Goal: Transaction & Acquisition: Purchase product/service

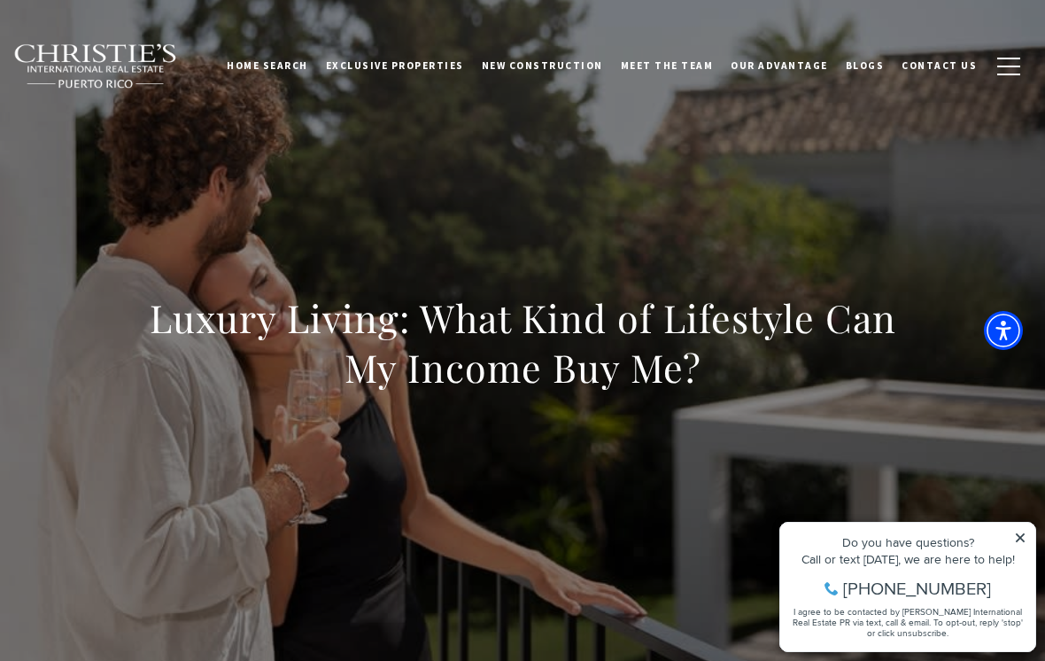
click at [1020, 537] on icon at bounding box center [1020, 537] width 9 height 9
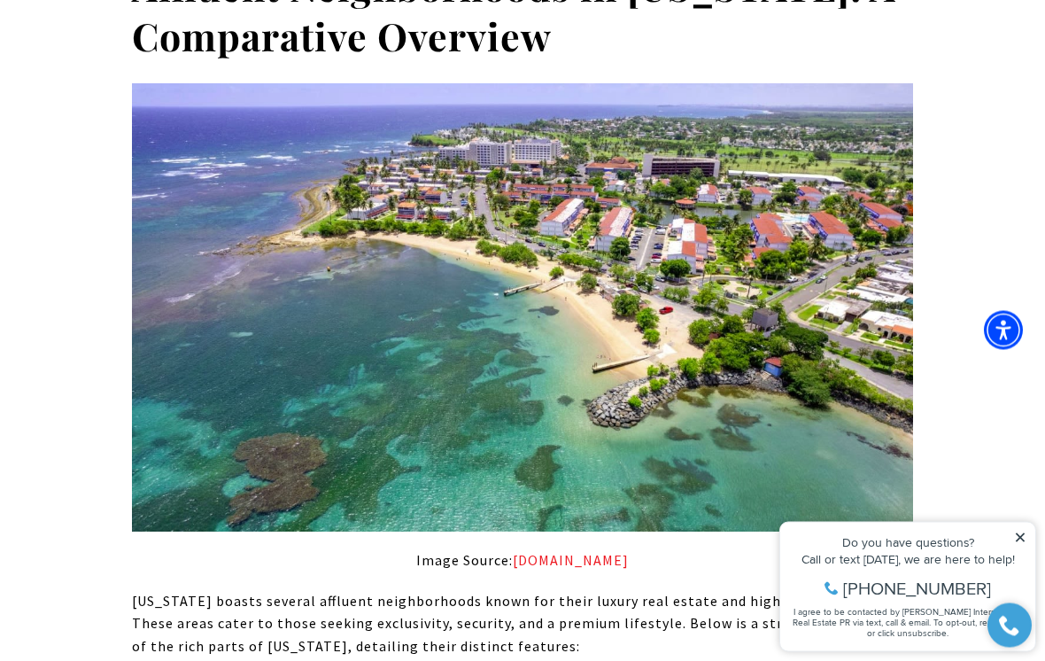
scroll to position [1195, 0]
click at [1022, 543] on icon at bounding box center [1020, 537] width 12 height 12
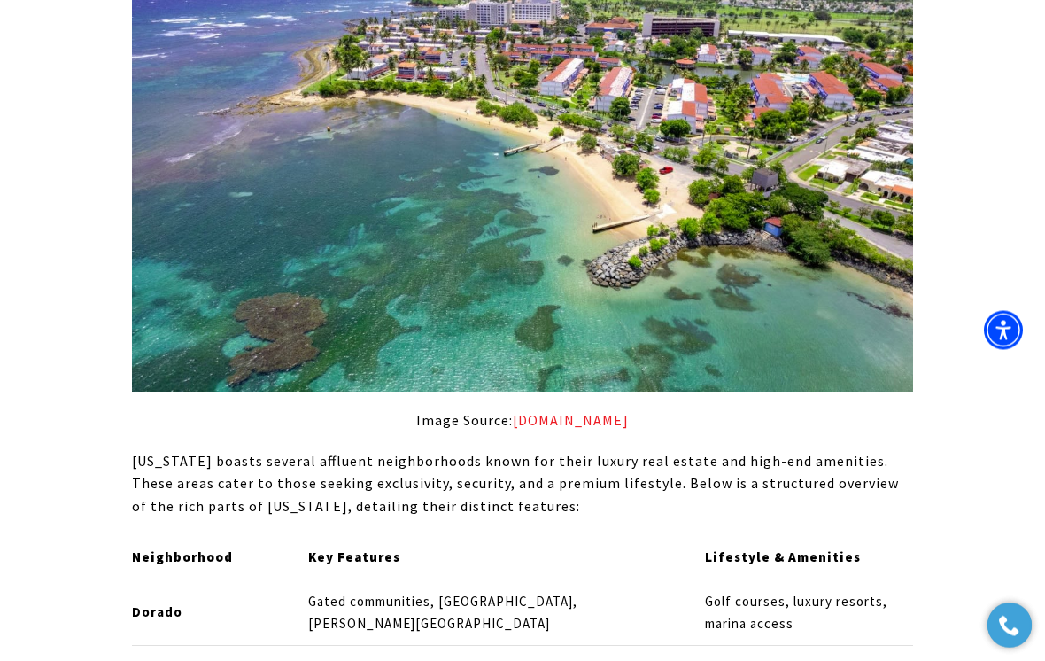
scroll to position [1335, 0]
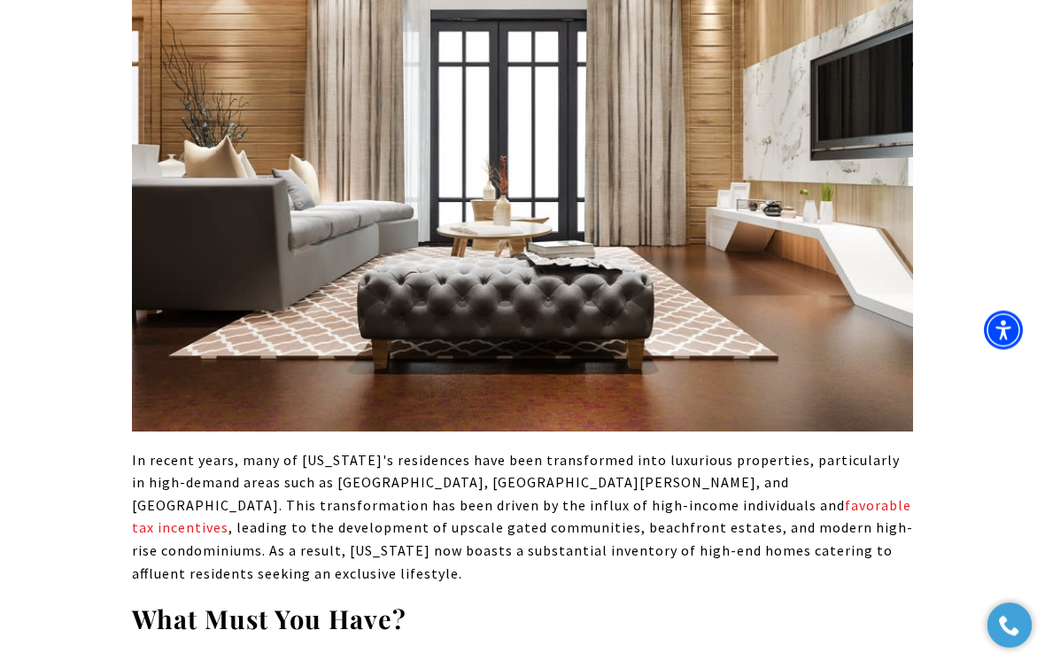
scroll to position [2535, 0]
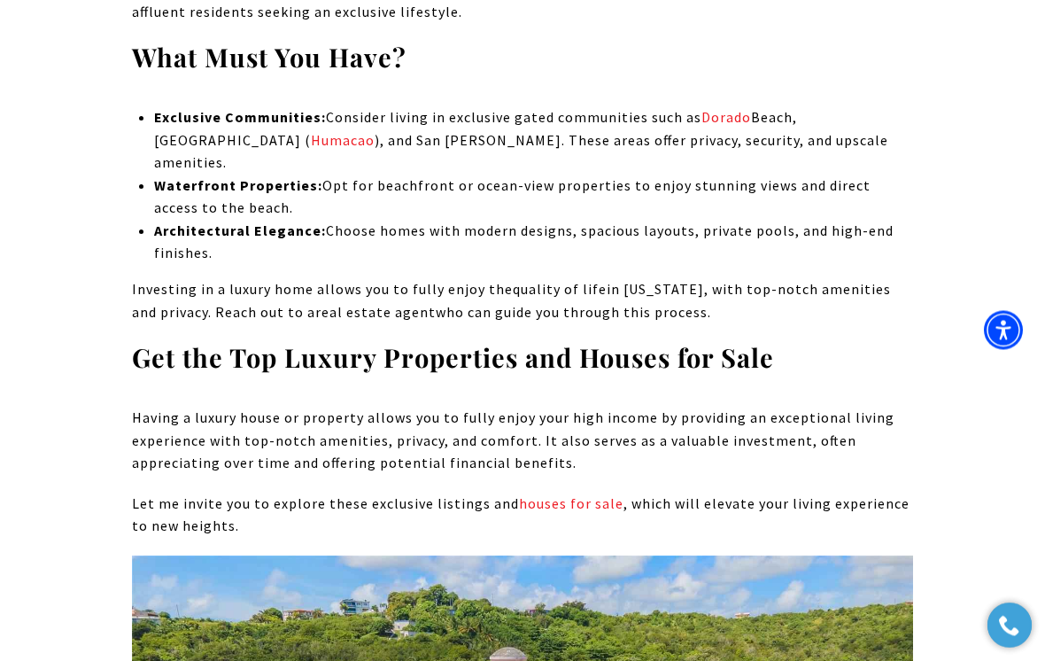
scroll to position [3097, 0]
click at [571, 494] on link "houses for sale" at bounding box center [571, 503] width 104 height 18
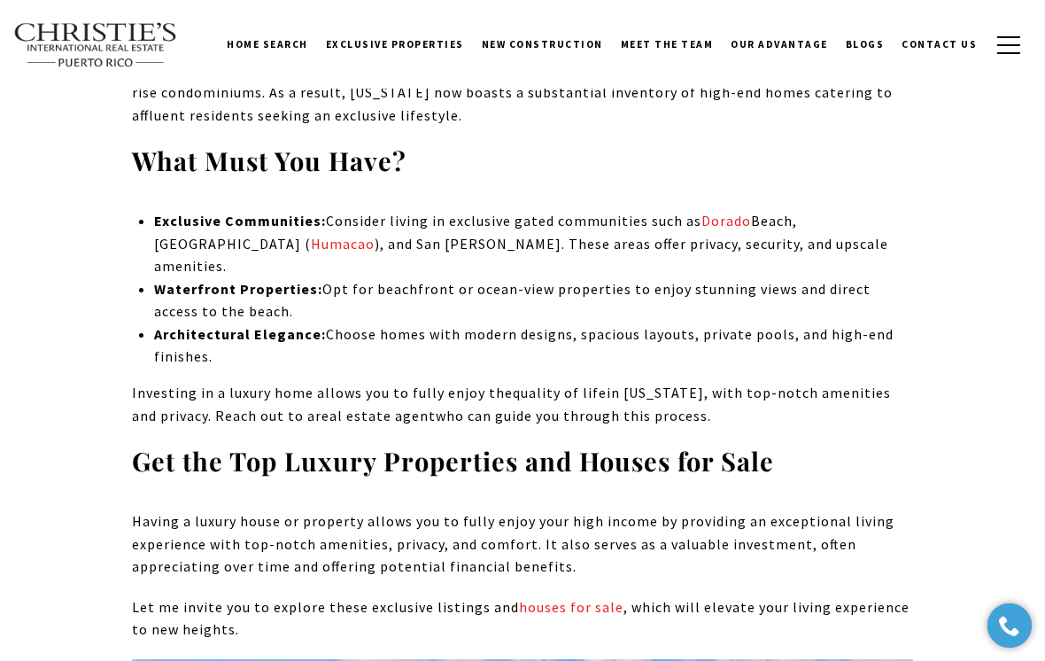
scroll to position [2989, 0]
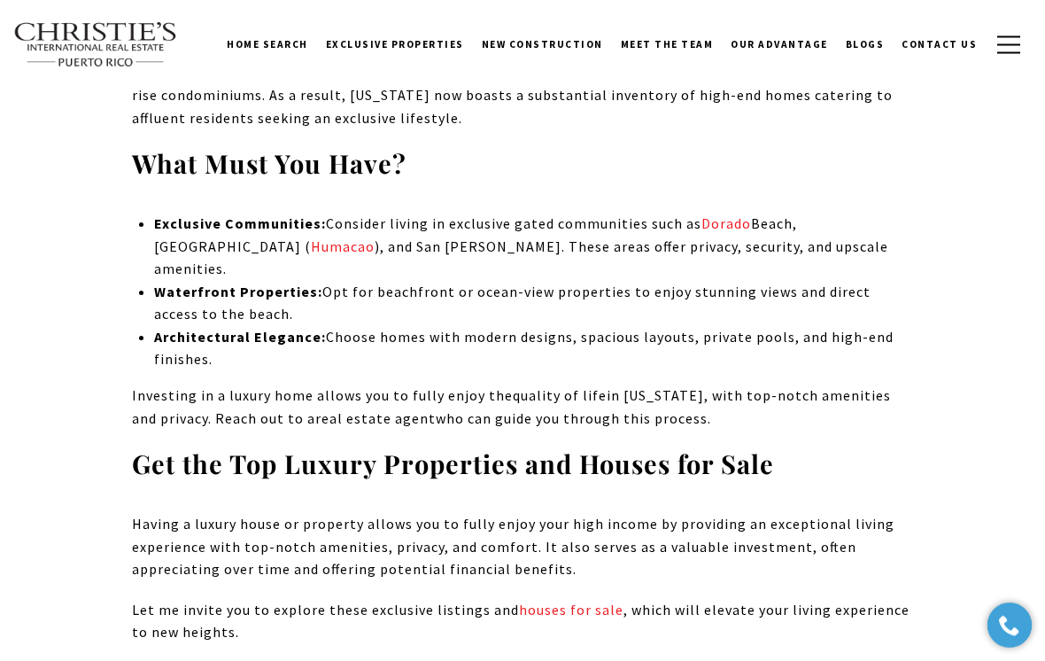
click at [311, 237] on link "Humacao" at bounding box center [343, 246] width 64 height 18
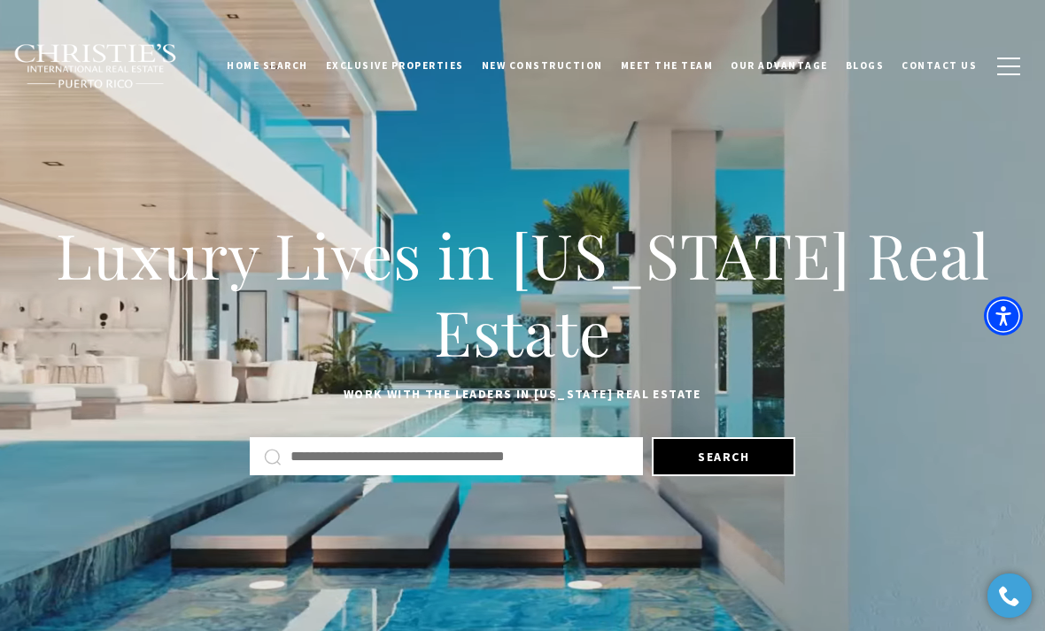
click at [711, 466] on button "Search" at bounding box center [723, 456] width 143 height 39
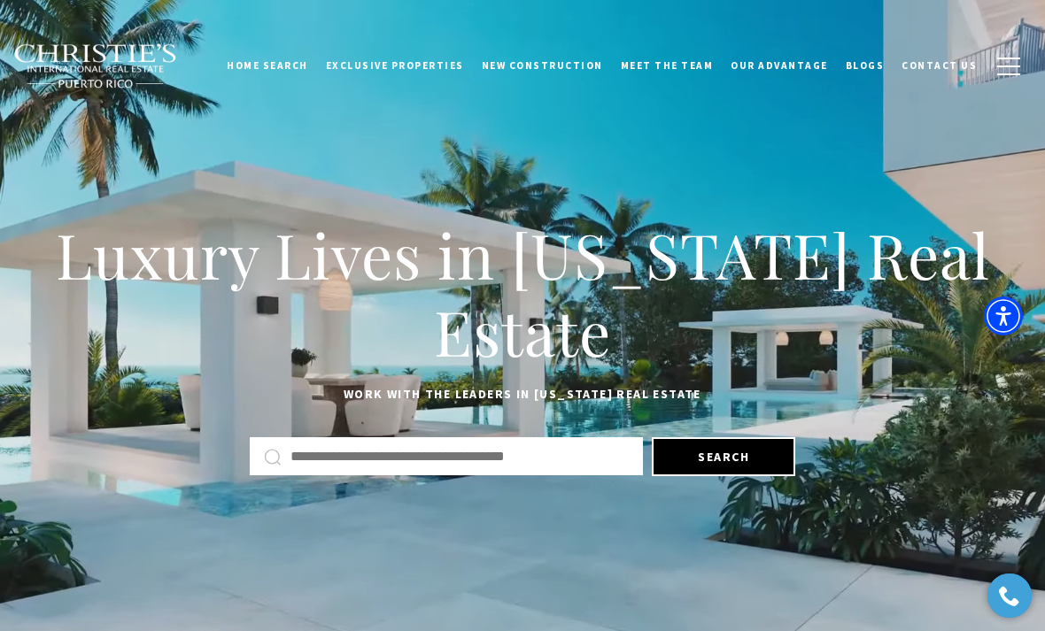
click at [468, 460] on input "Search by Address, City, or Neighborhood" at bounding box center [459, 456] width 338 height 23
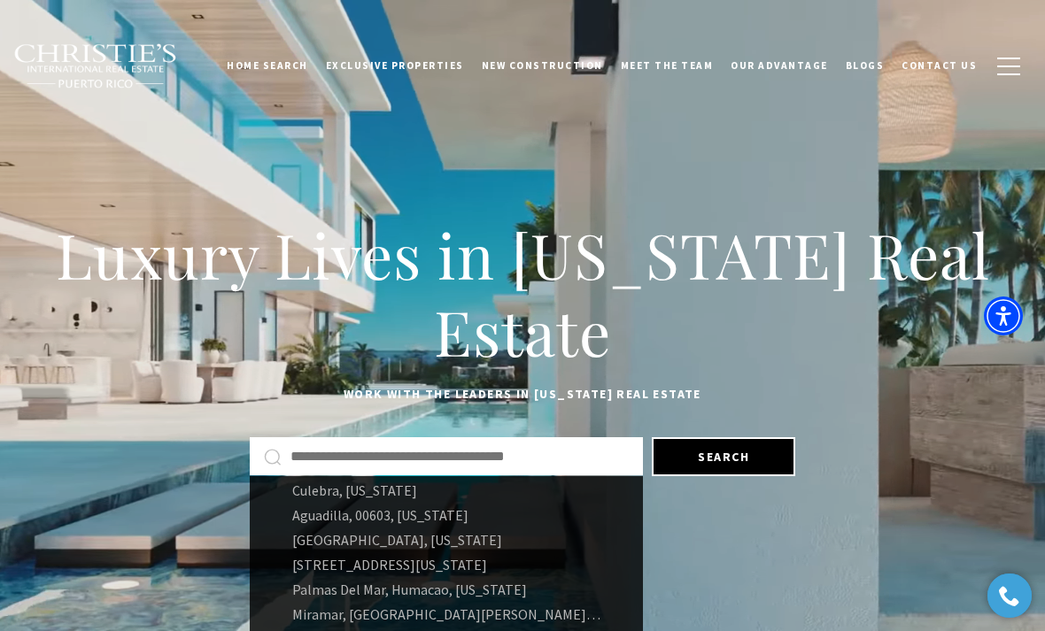
scroll to position [74, 0]
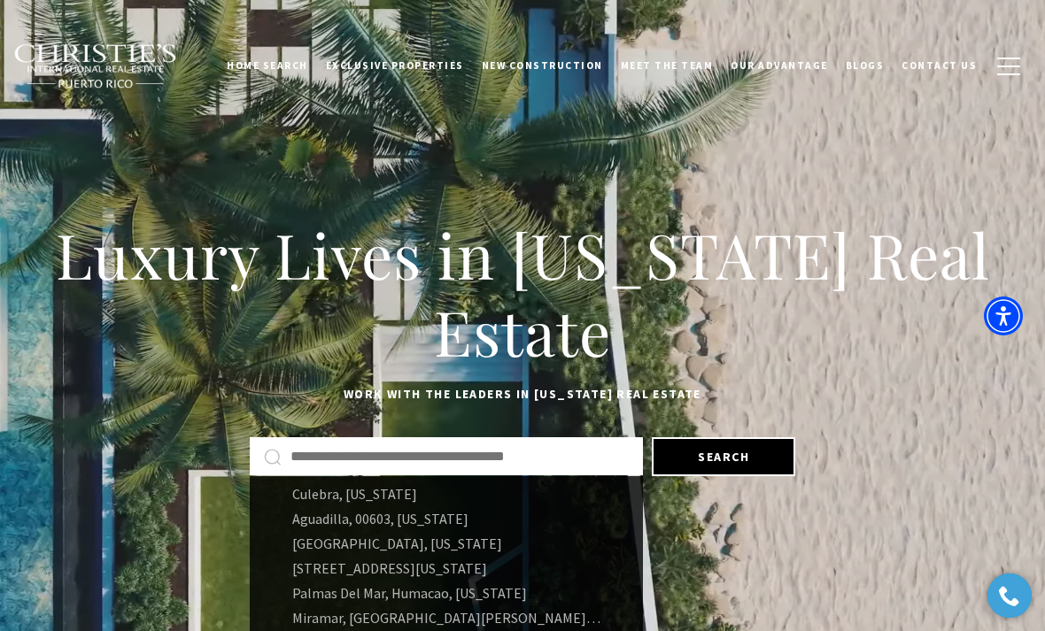
click at [344, 528] on link "Aguadilla, 00603, Puerto Rico" at bounding box center [446, 518] width 393 height 25
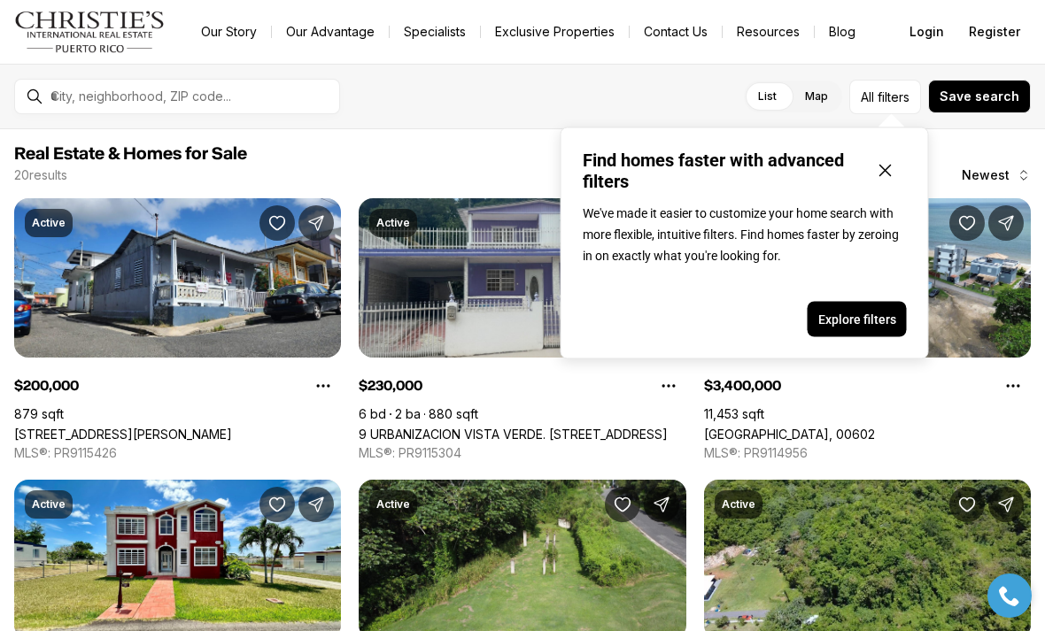
click at [893, 175] on icon "Close popover" at bounding box center [885, 170] width 21 height 21
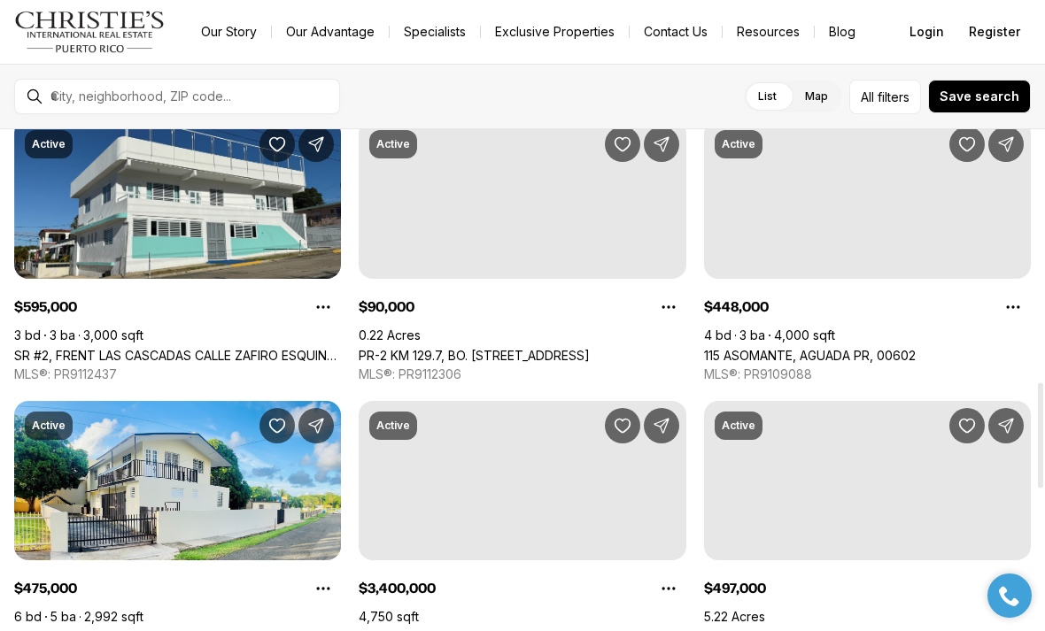
scroll to position [1207, 0]
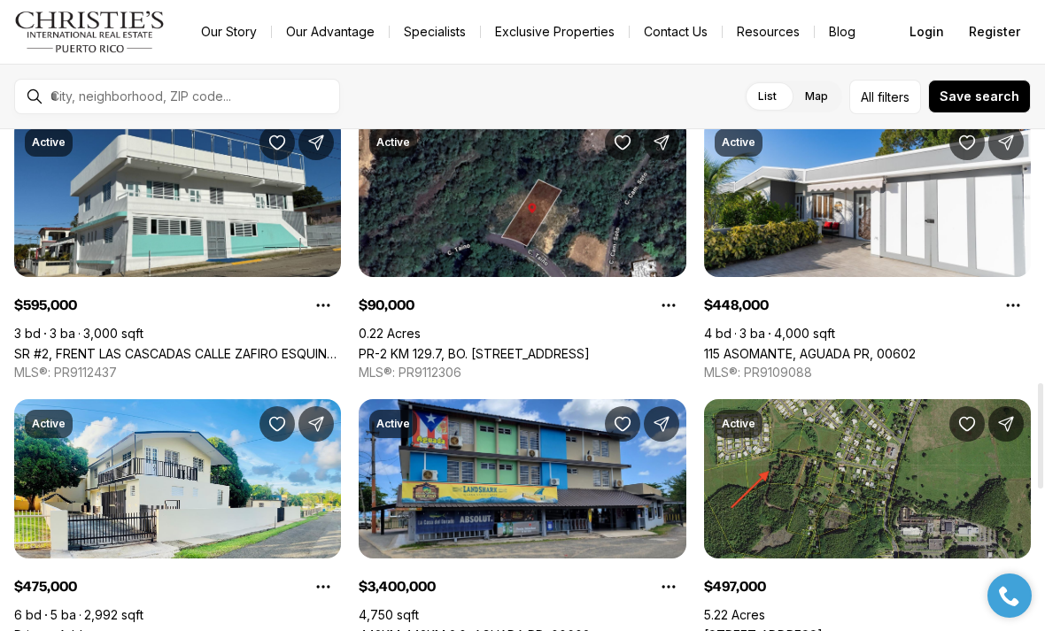
click at [88, 628] on link "Private Address" at bounding box center [60, 635] width 93 height 15
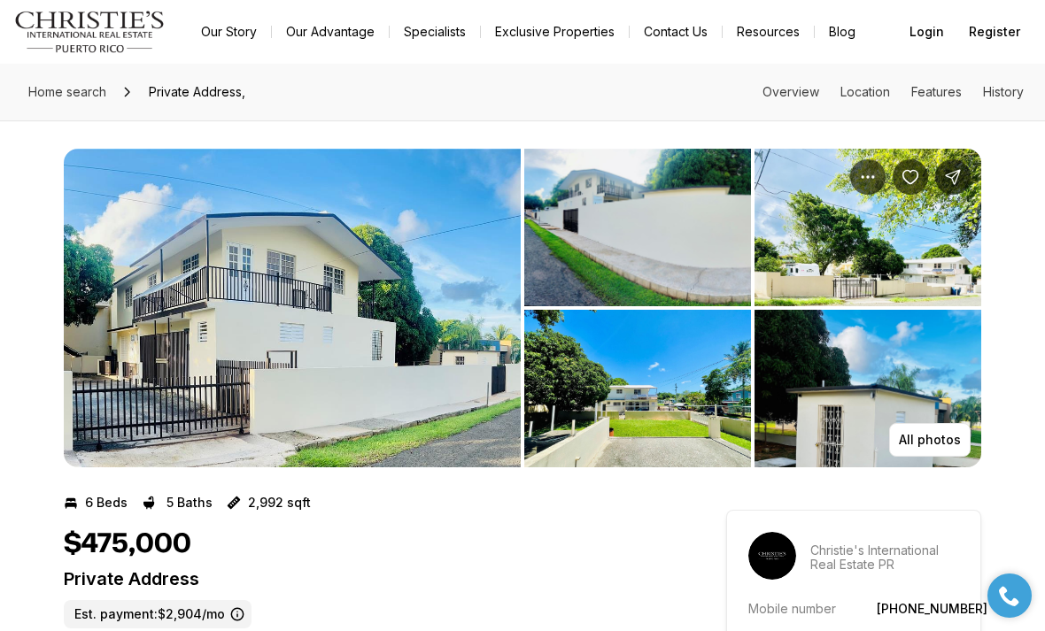
click at [362, 366] on img "View image gallery" at bounding box center [292, 308] width 457 height 319
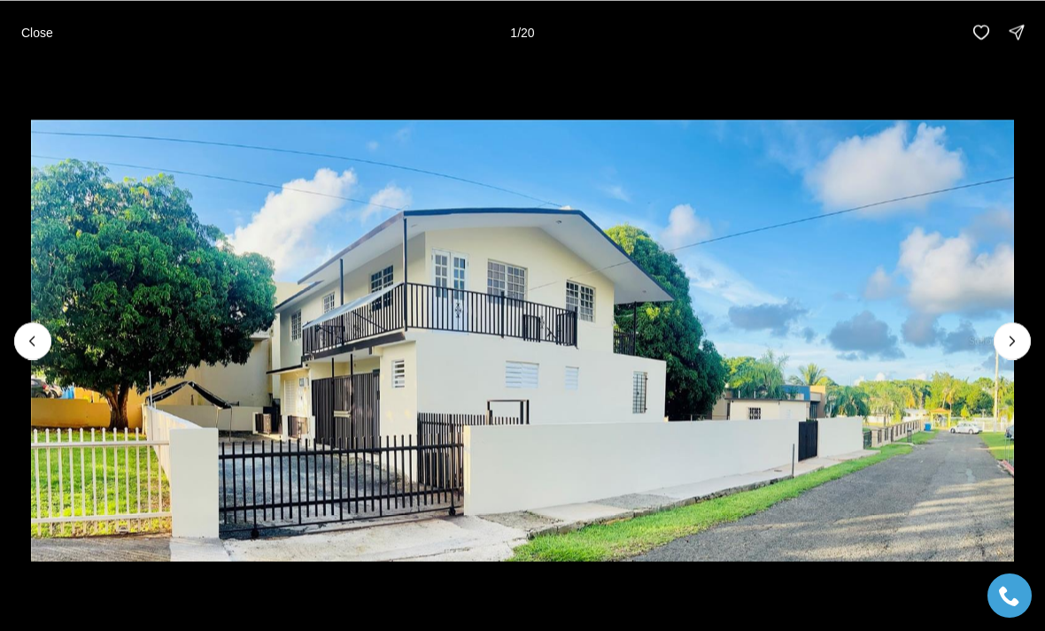
click at [999, 346] on button "Next slide" at bounding box center [1012, 340] width 37 height 37
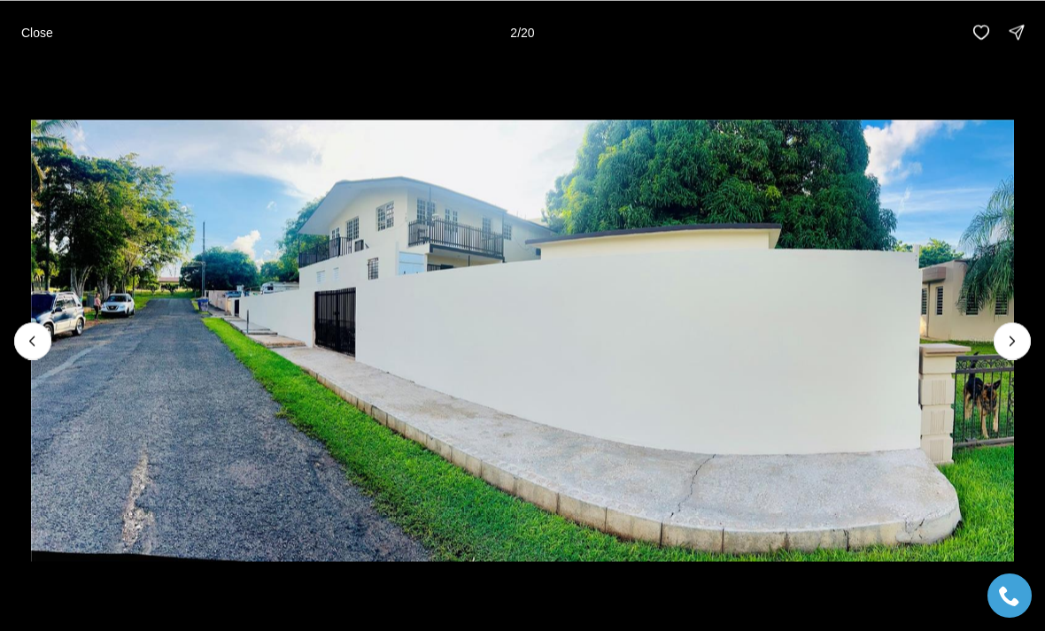
click at [1001, 370] on img "2 of 20" at bounding box center [523, 341] width 984 height 442
click at [1003, 357] on button "Next slide" at bounding box center [1012, 340] width 37 height 37
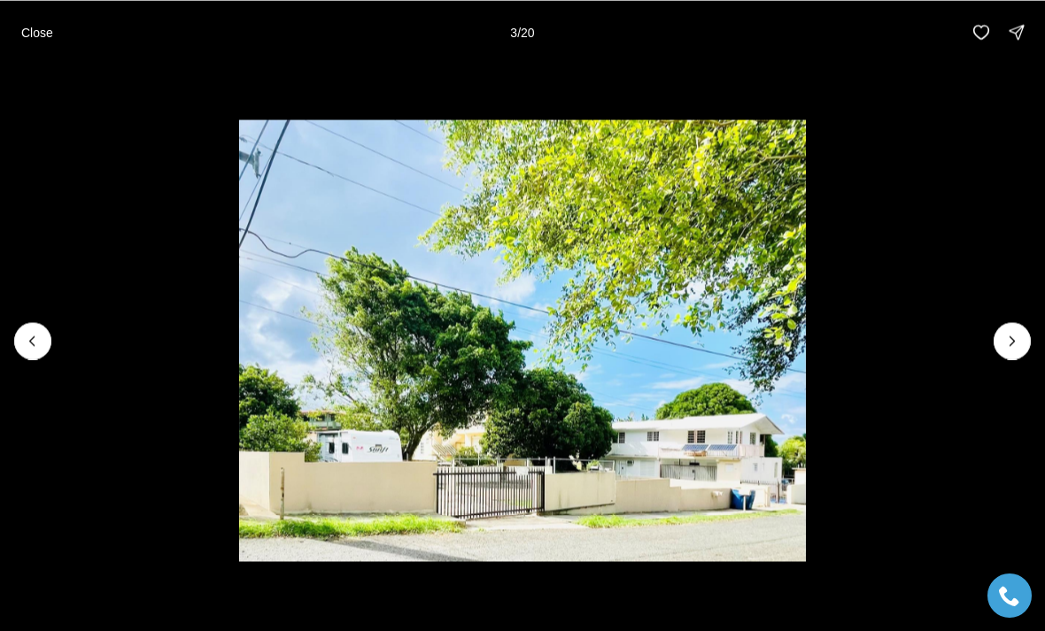
click at [1009, 358] on button "Next slide" at bounding box center [1012, 340] width 37 height 37
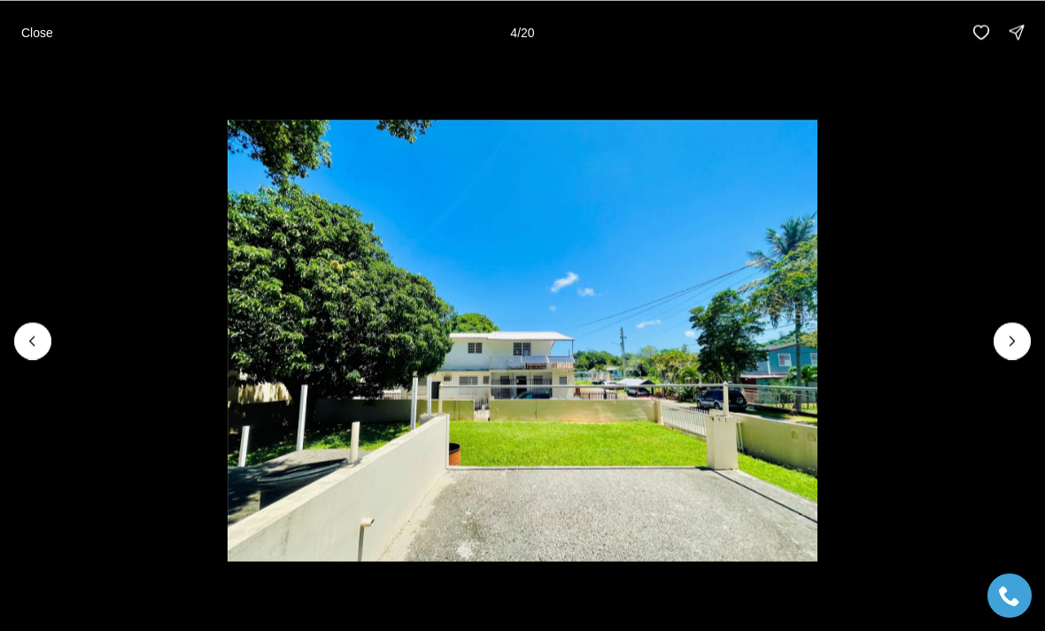
click at [816, 369] on img "4 of 20" at bounding box center [522, 341] width 589 height 442
click at [1017, 359] on button "Next slide" at bounding box center [1012, 340] width 37 height 37
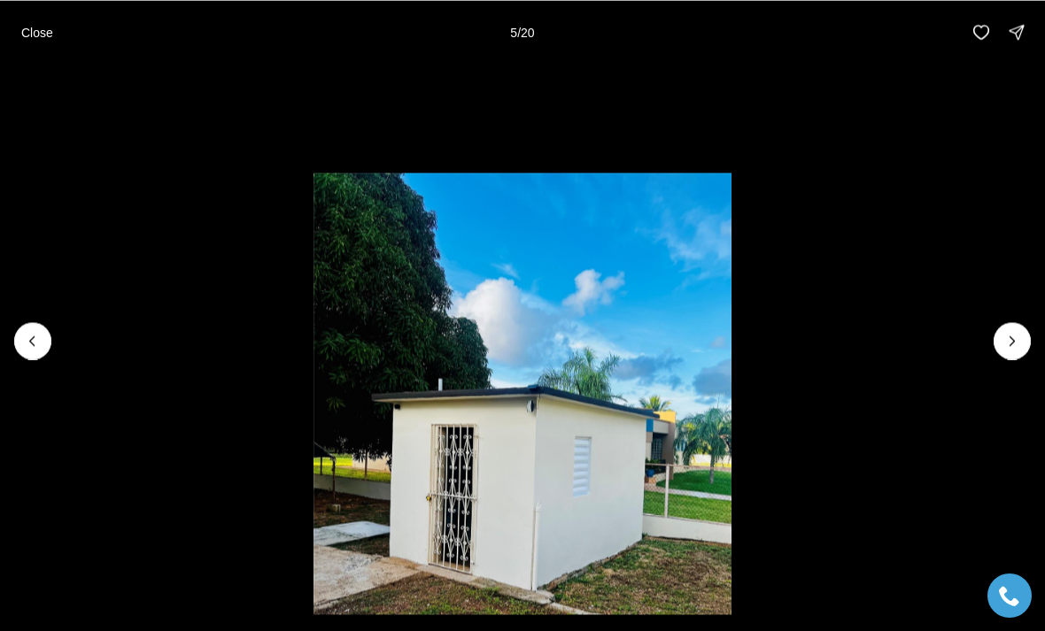
click at [1017, 368] on li "5 of 20" at bounding box center [522, 340] width 1045 height 553
click at [1010, 349] on icon "Next slide" at bounding box center [1012, 341] width 18 height 18
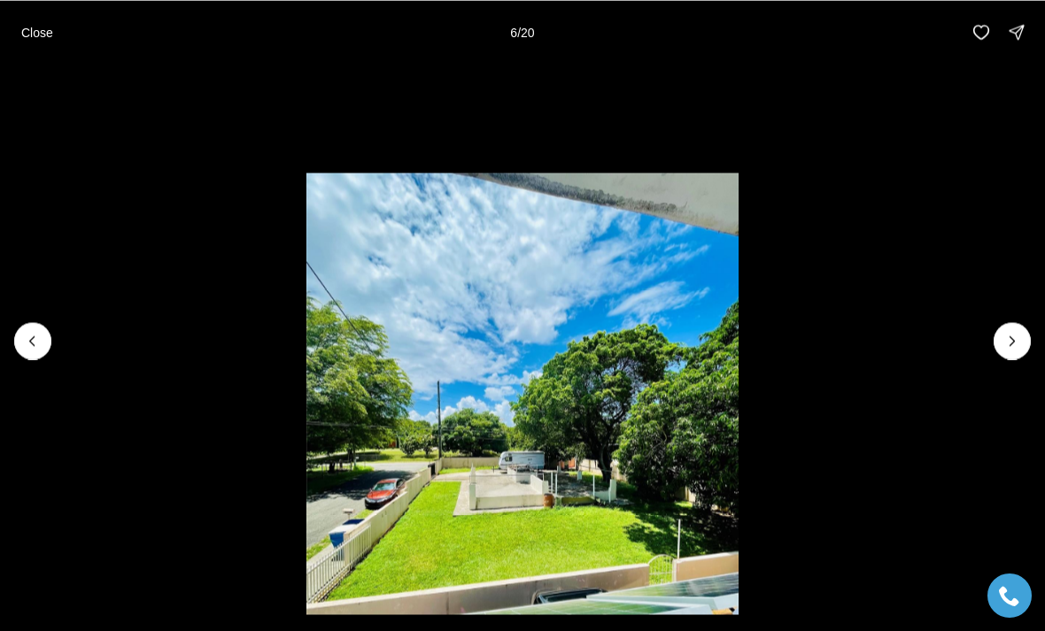
click at [1019, 343] on icon "Next slide" at bounding box center [1012, 341] width 18 height 18
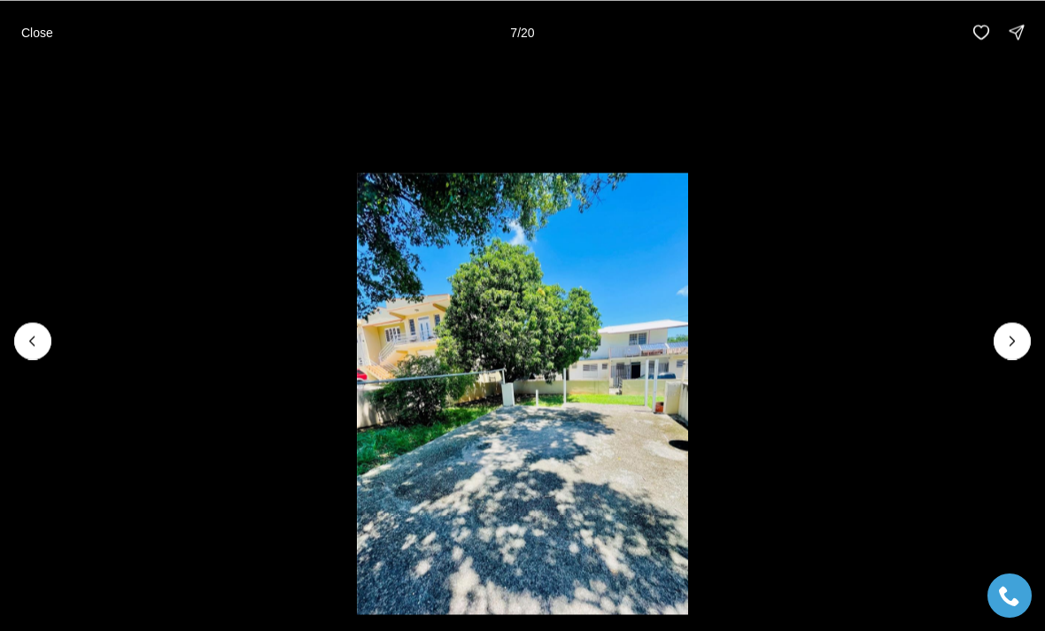
click at [1005, 347] on icon "Next slide" at bounding box center [1012, 341] width 18 height 18
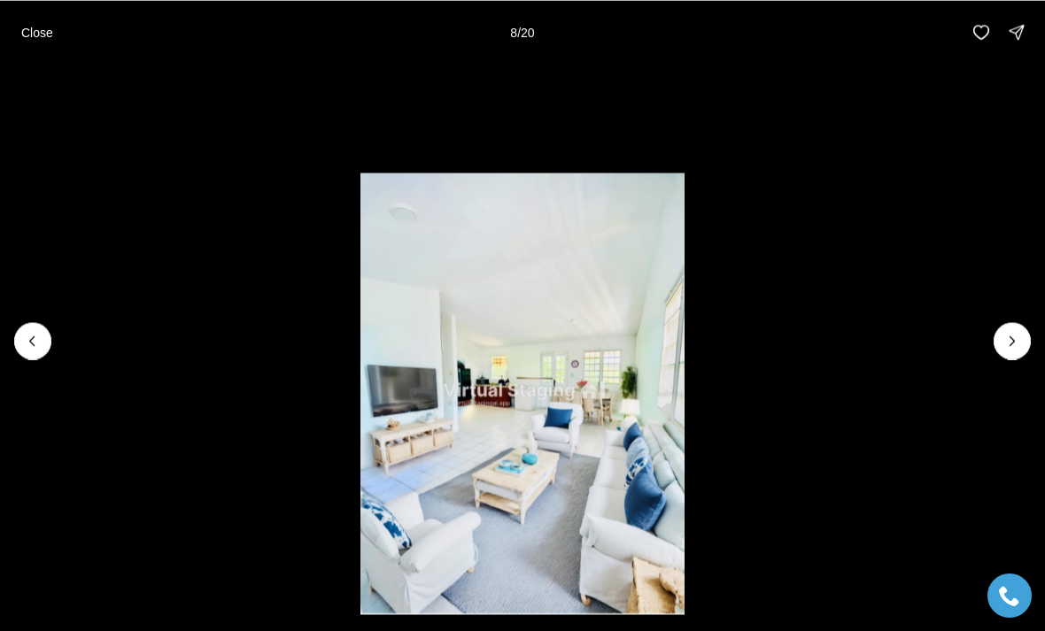
click at [1016, 344] on icon "Next slide" at bounding box center [1012, 341] width 18 height 18
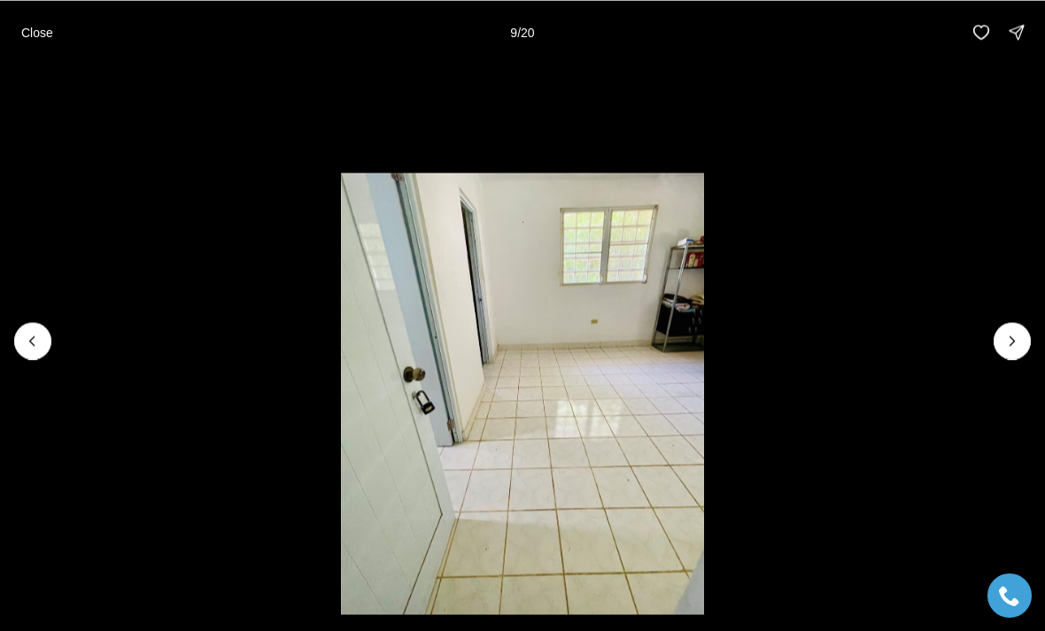
click at [1018, 344] on icon "Next slide" at bounding box center [1012, 341] width 18 height 18
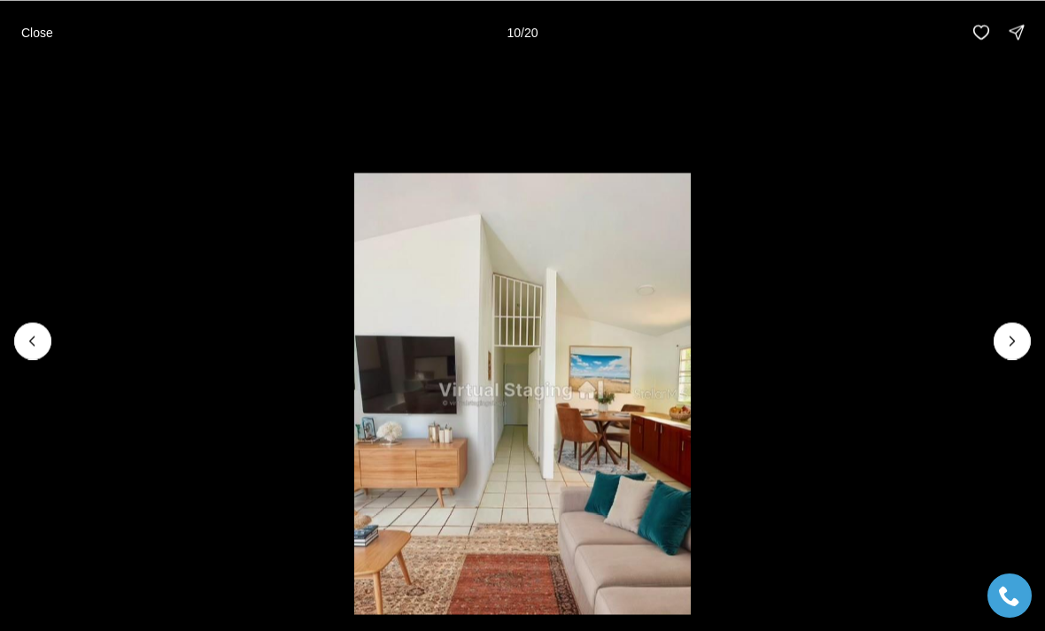
click at [1016, 344] on icon "Next slide" at bounding box center [1012, 341] width 18 height 18
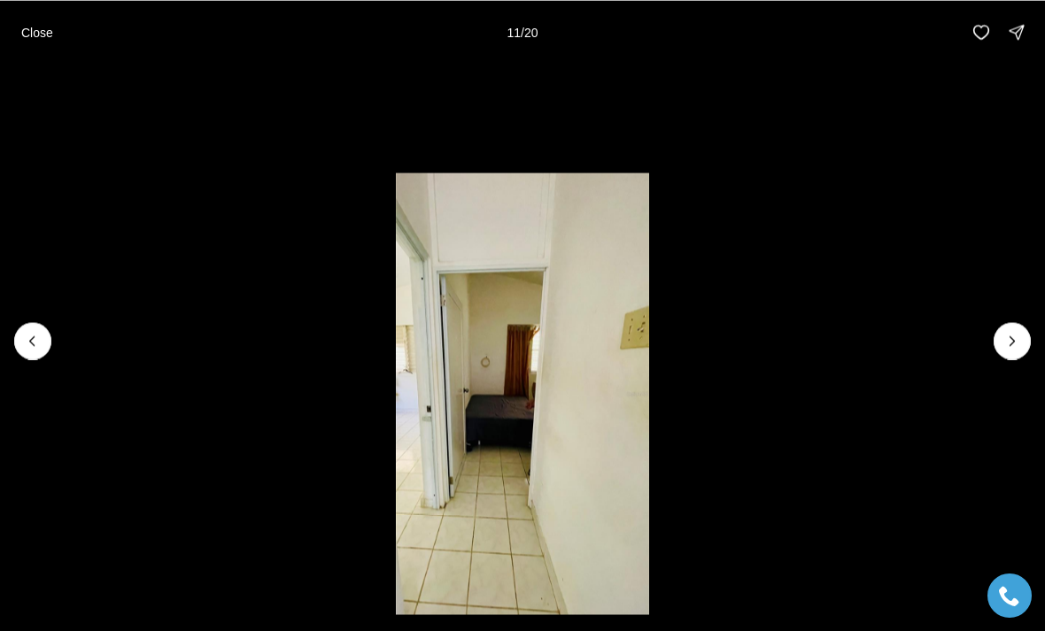
click at [1007, 347] on icon "Next slide" at bounding box center [1012, 341] width 18 height 18
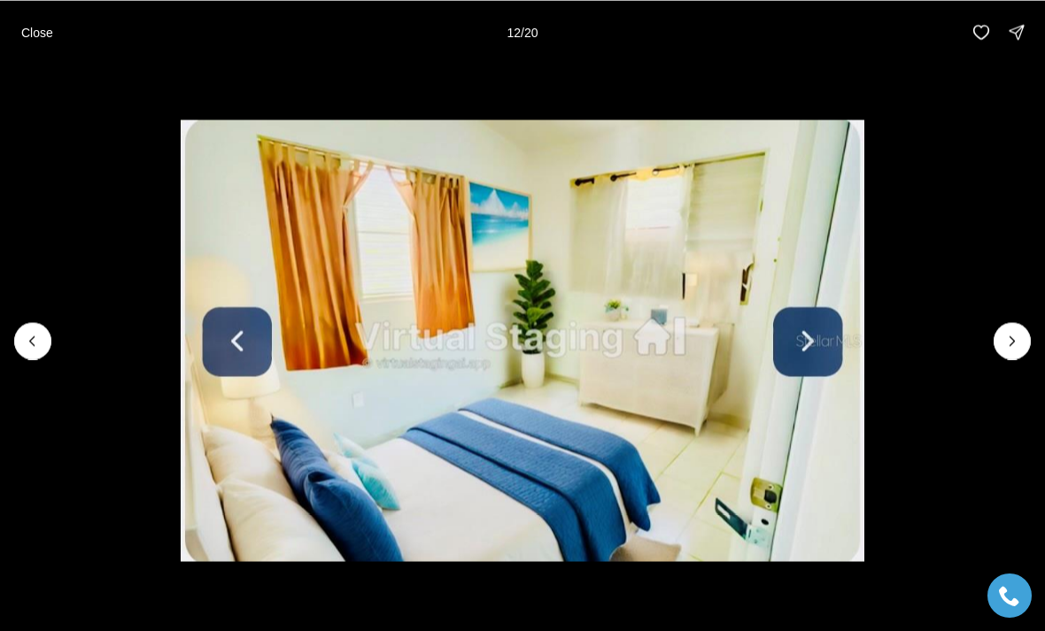
click at [1012, 346] on icon "Next slide" at bounding box center [1012, 341] width 18 height 18
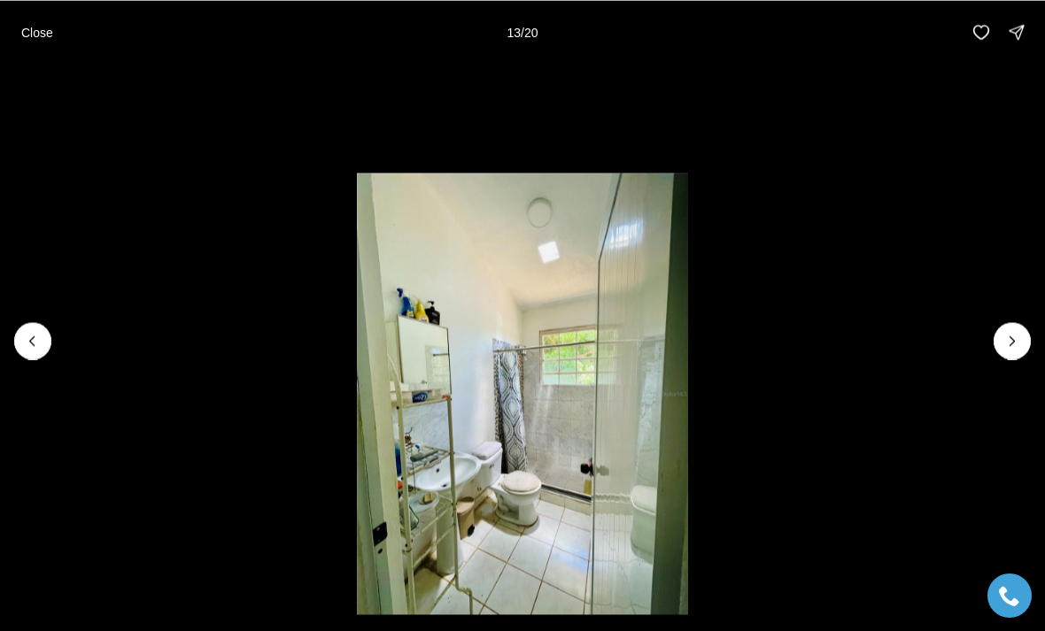
click at [1016, 347] on icon "Next slide" at bounding box center [1012, 341] width 18 height 18
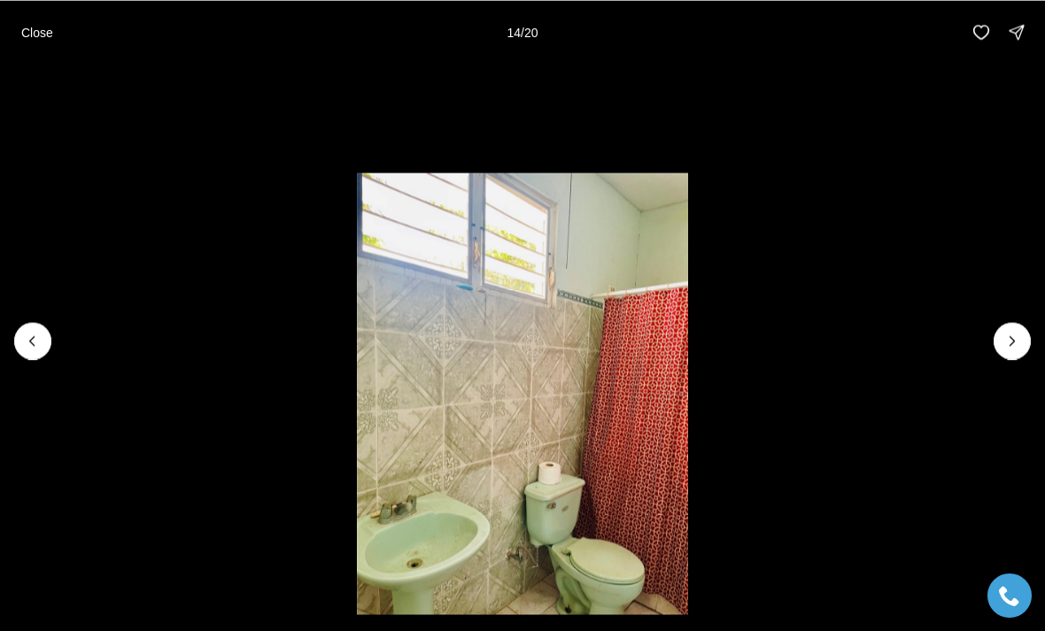
click at [1013, 348] on icon "Next slide" at bounding box center [1012, 341] width 18 height 18
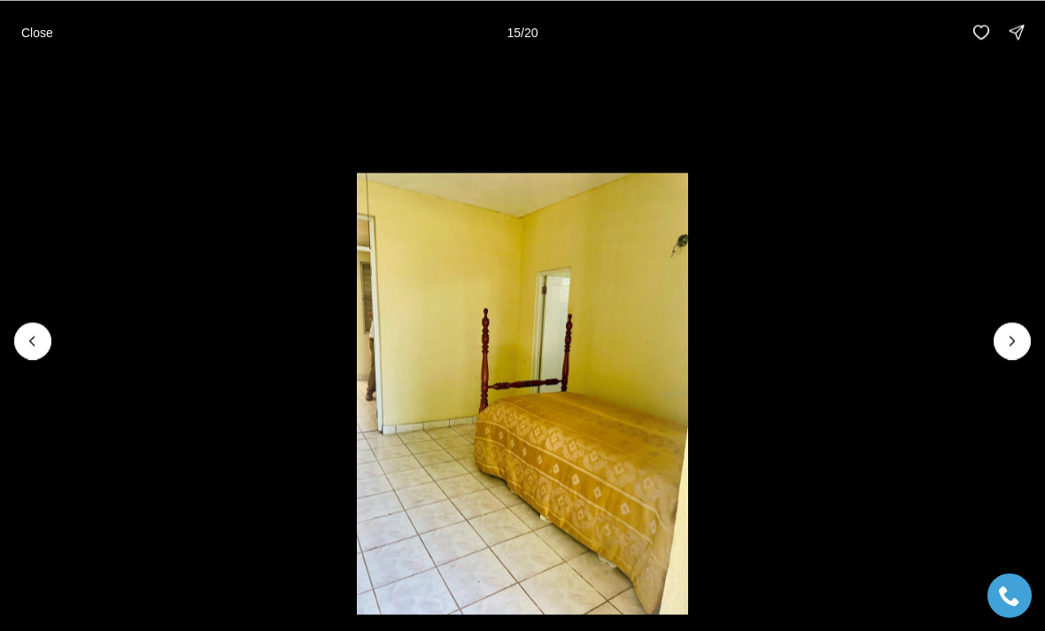
click at [1015, 344] on icon "Next slide" at bounding box center [1012, 341] width 18 height 18
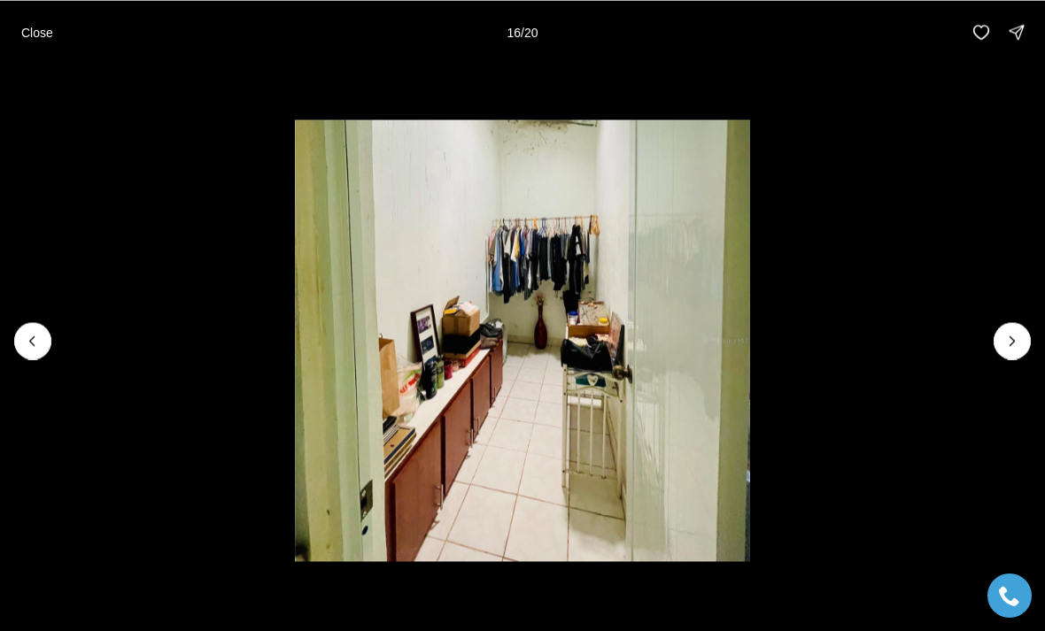
click at [1014, 342] on icon "Next slide" at bounding box center [1012, 341] width 18 height 18
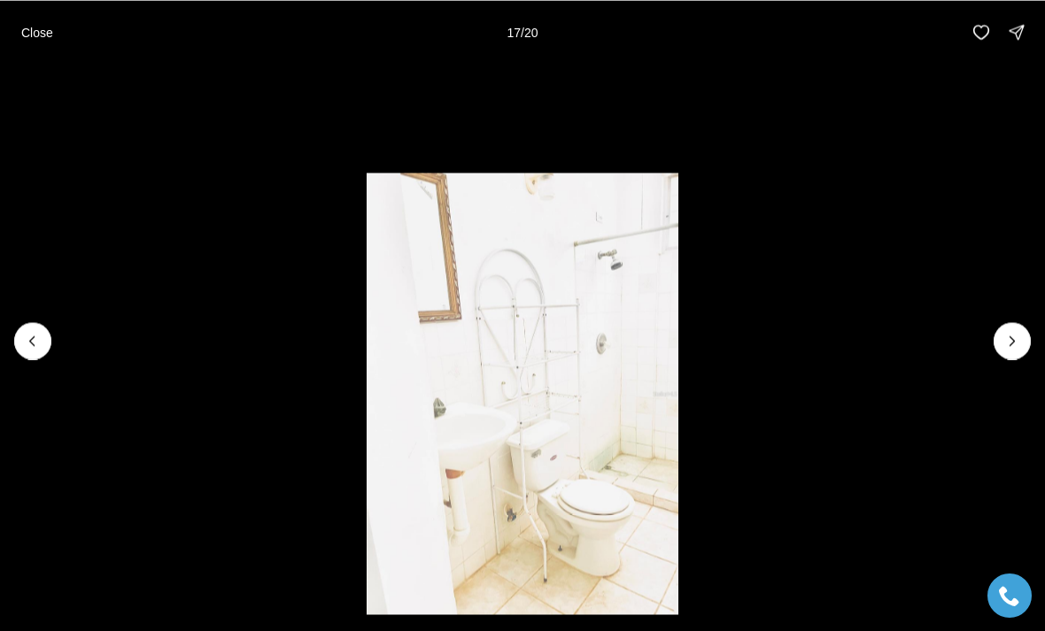
click at [1012, 345] on icon "Next slide" at bounding box center [1012, 341] width 18 height 18
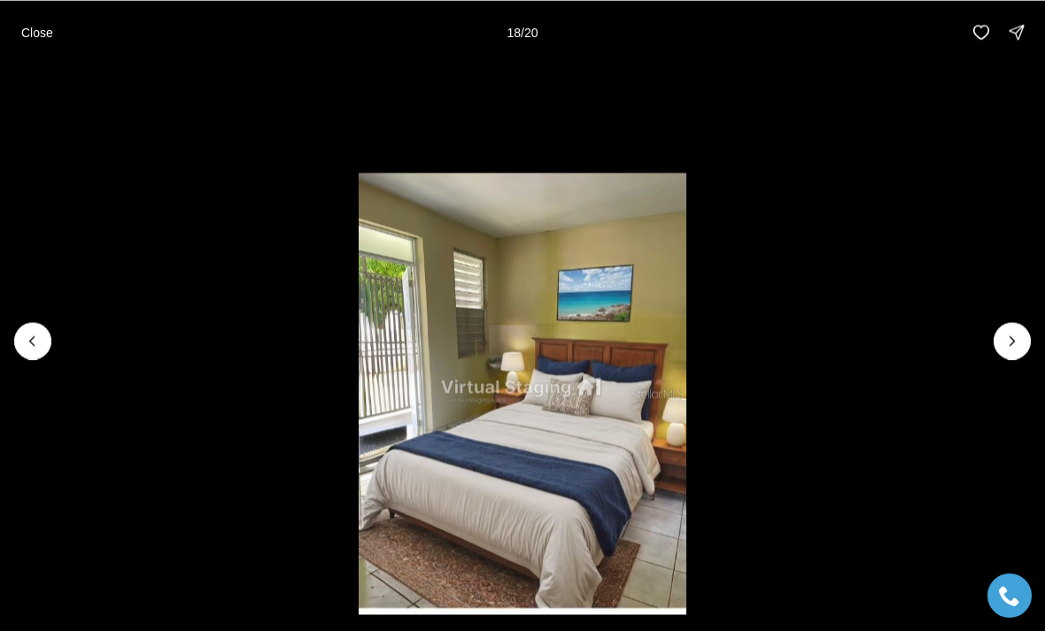
click at [1020, 344] on icon "Next slide" at bounding box center [1012, 341] width 18 height 18
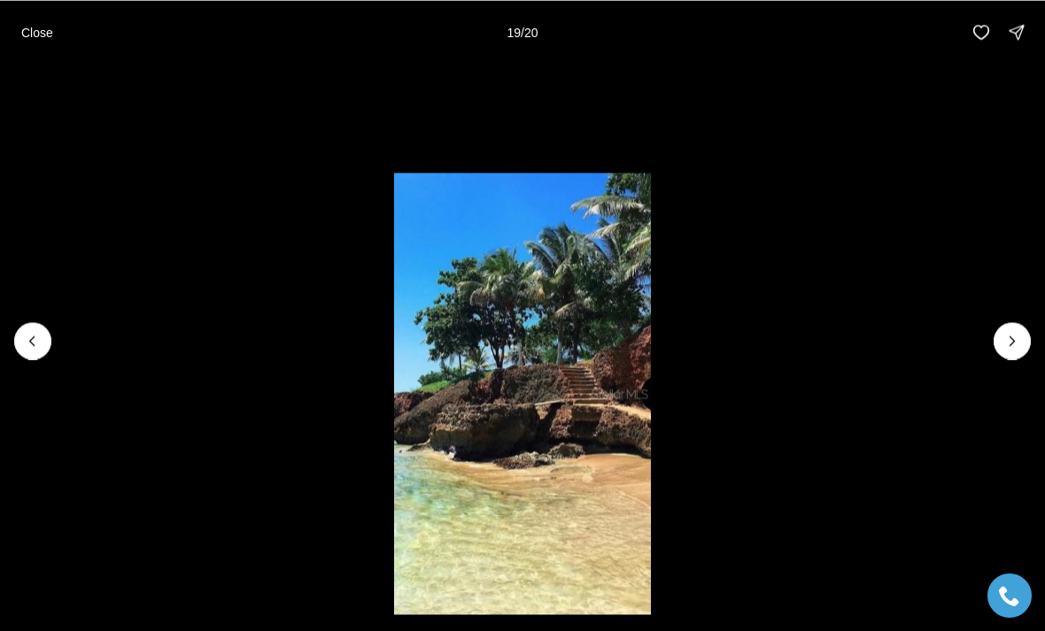
click at [23, 27] on p "Close" at bounding box center [37, 32] width 32 height 14
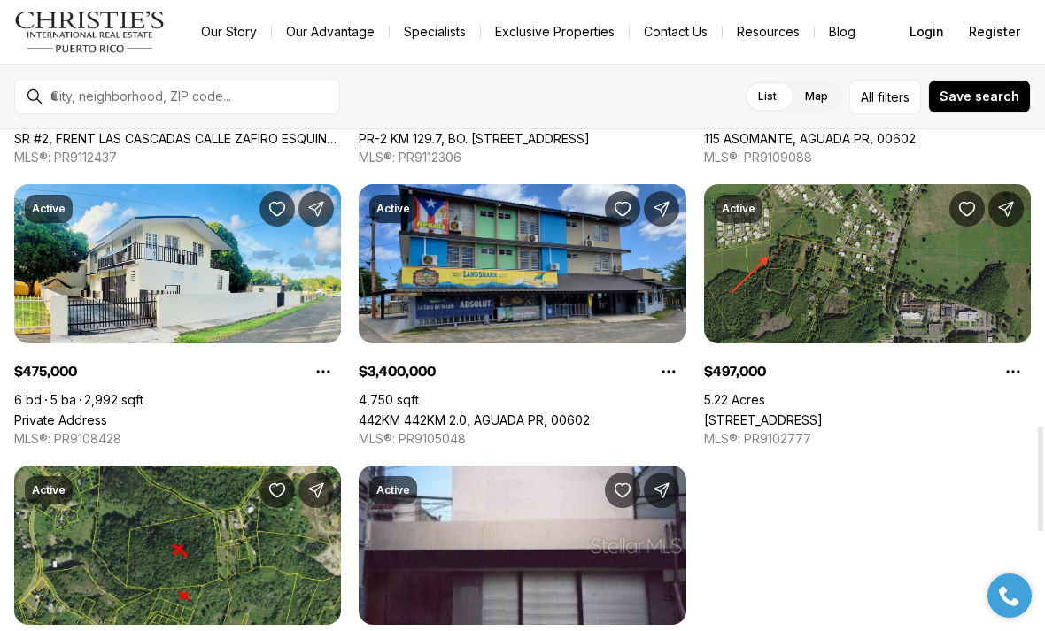
scroll to position [1463, 0]
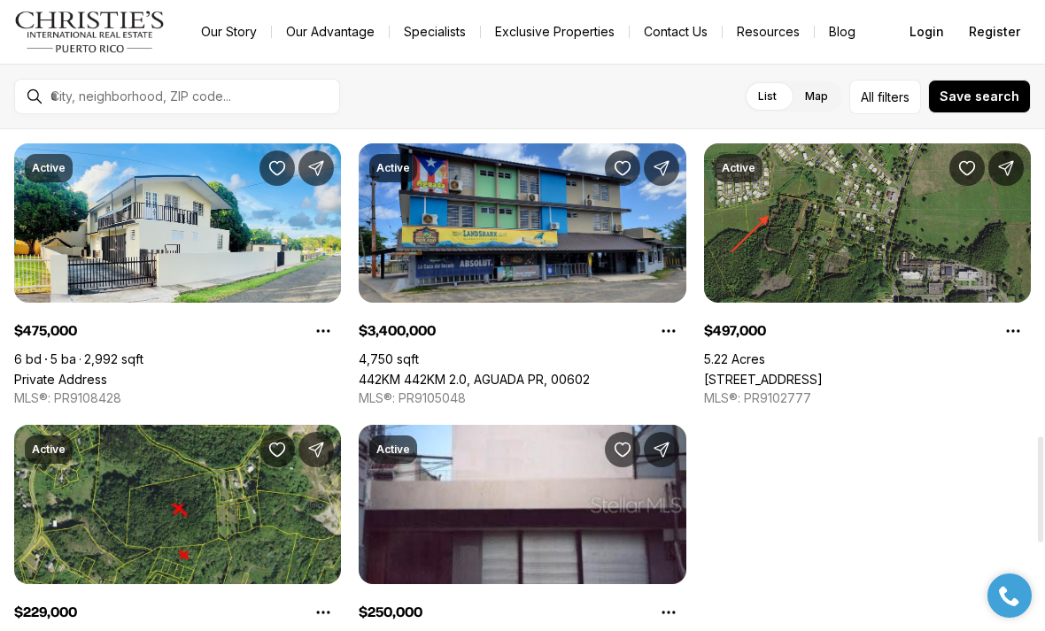
click at [1038, 514] on div at bounding box center [1040, 489] width 5 height 105
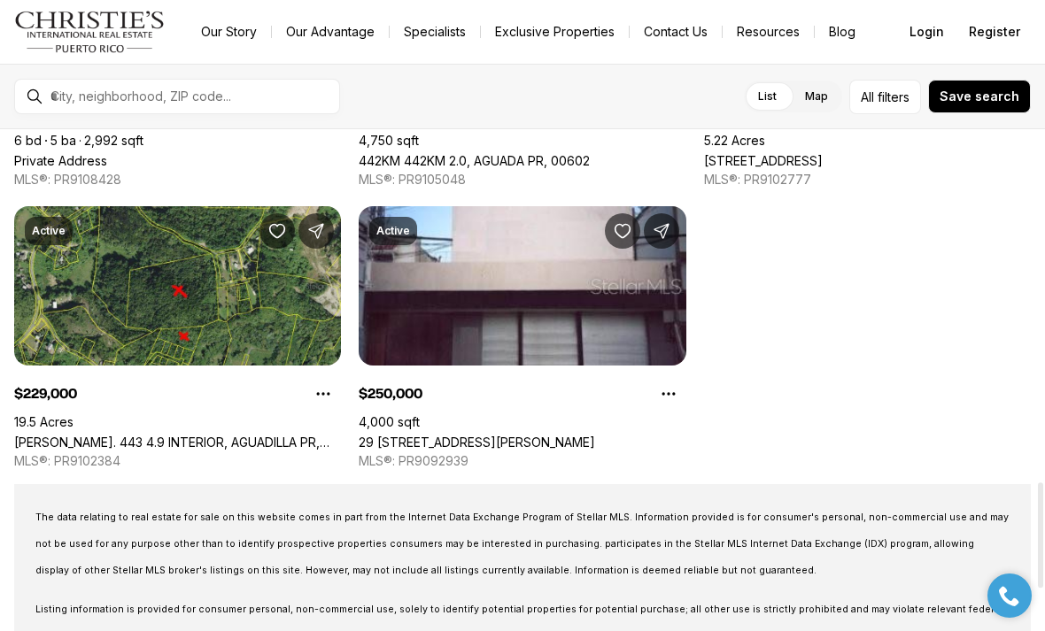
scroll to position [1683, 0]
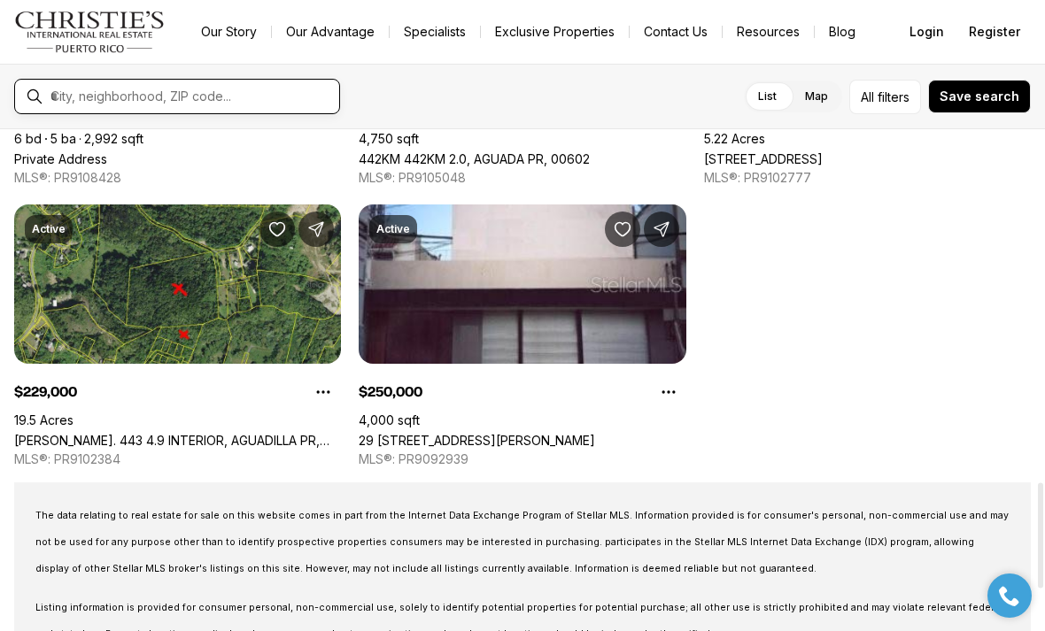
click at [53, 90] on input "text" at bounding box center [191, 97] width 282 height 16
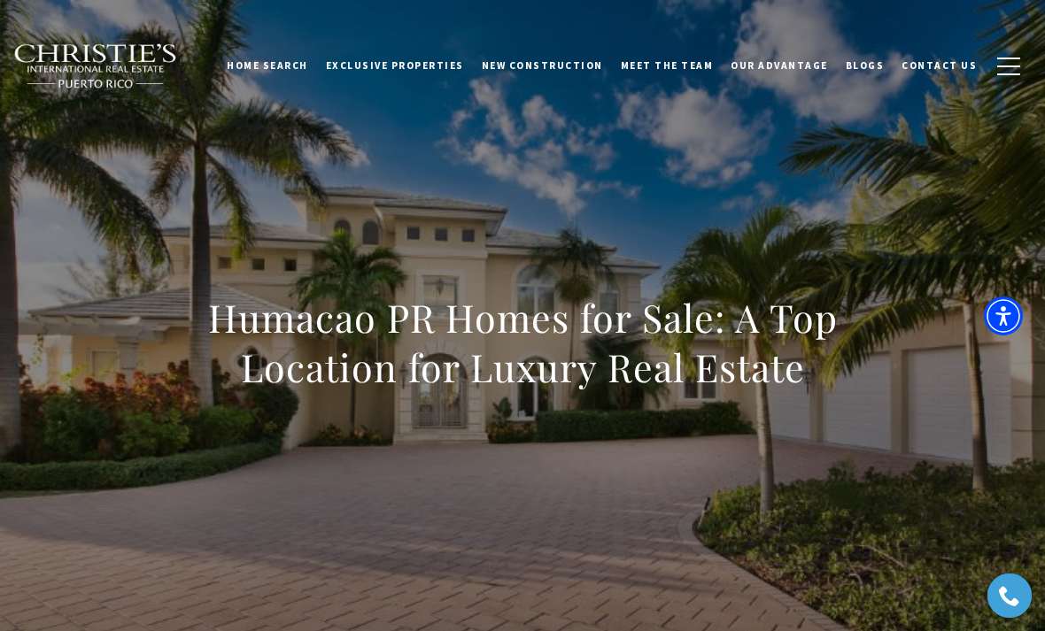
click at [259, 62] on link "Home Search" at bounding box center [267, 65] width 99 height 44
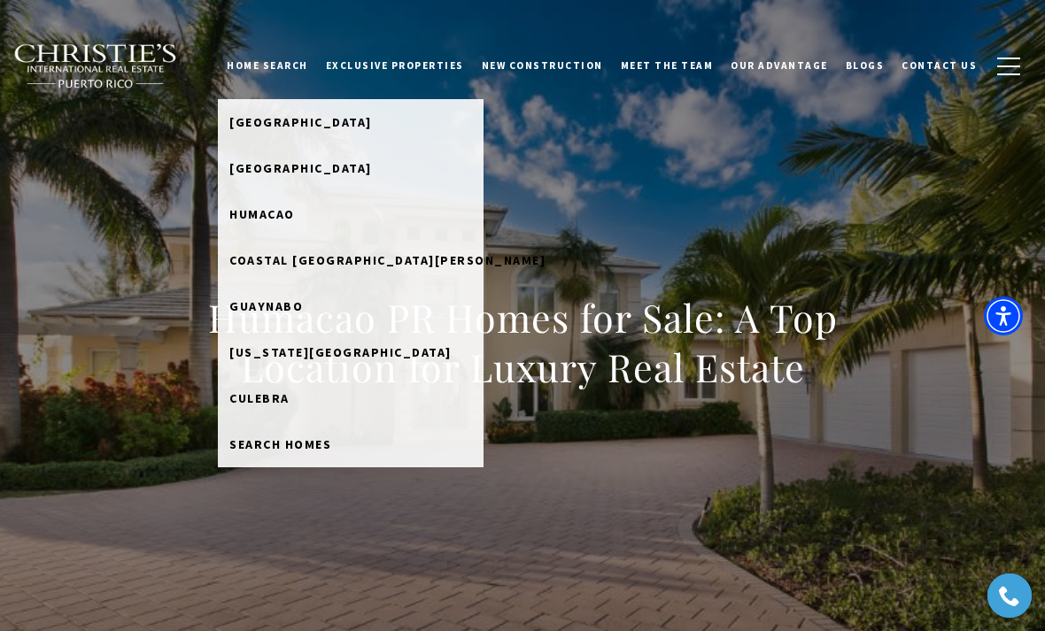
click at [256, 213] on span "Humacao" at bounding box center [262, 214] width 66 height 16
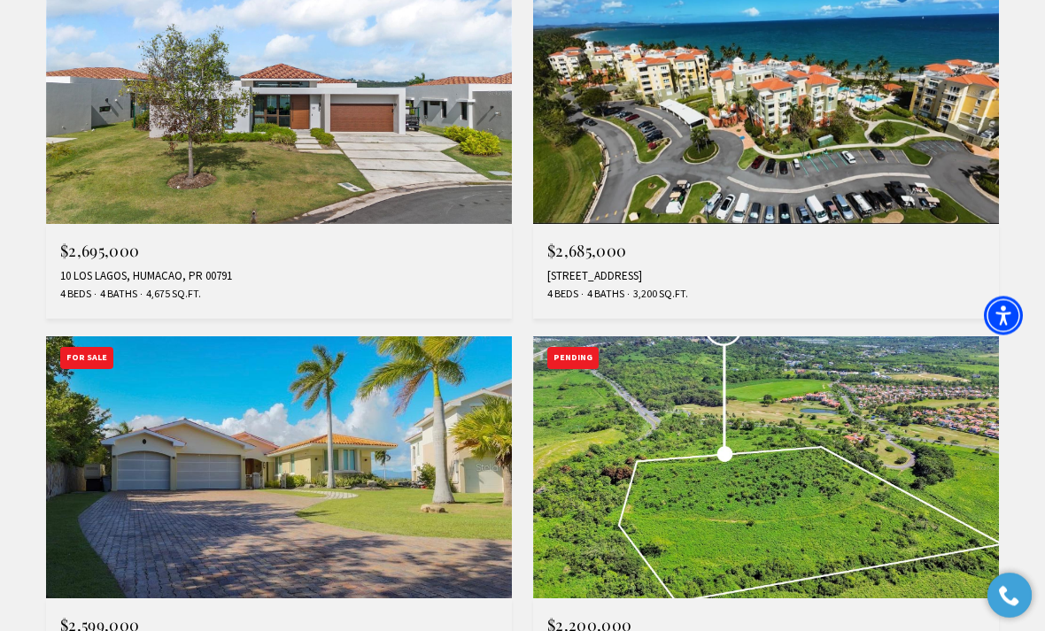
scroll to position [1187, 0]
click at [970, 597] on img at bounding box center [766, 467] width 466 height 262
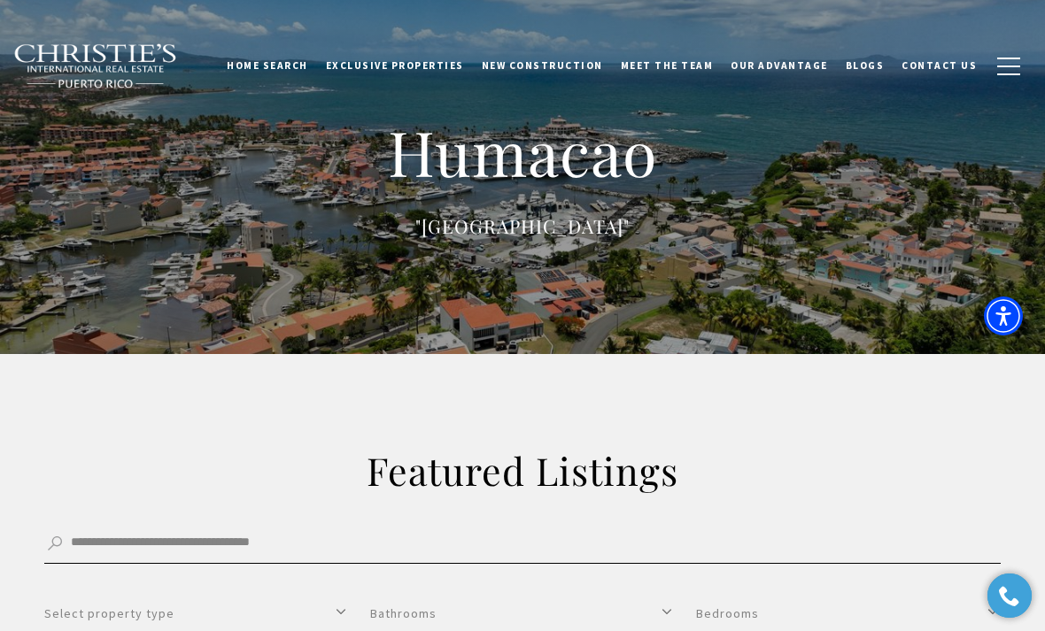
click at [980, 546] on input "Search by Address, City, or Neighborhood" at bounding box center [522, 544] width 956 height 40
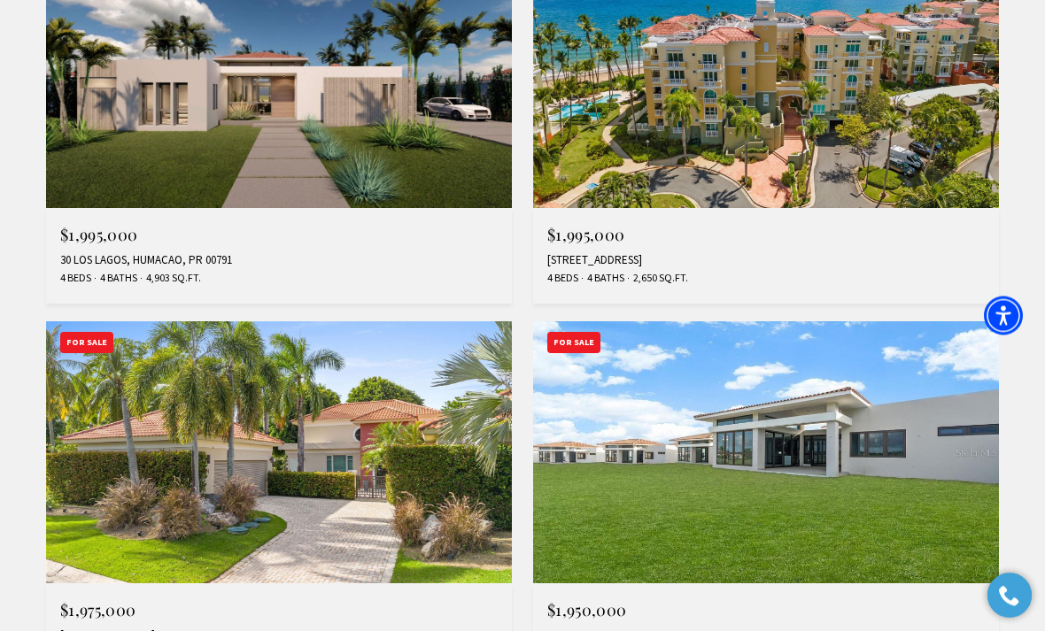
scroll to position [1953, 0]
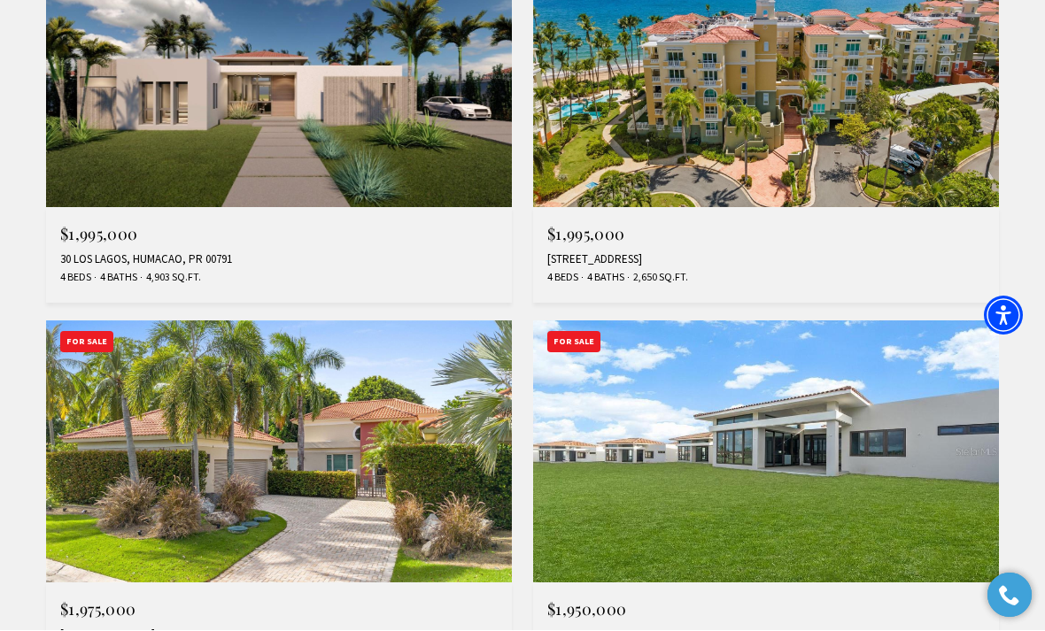
click at [367, 471] on img at bounding box center [279, 452] width 466 height 262
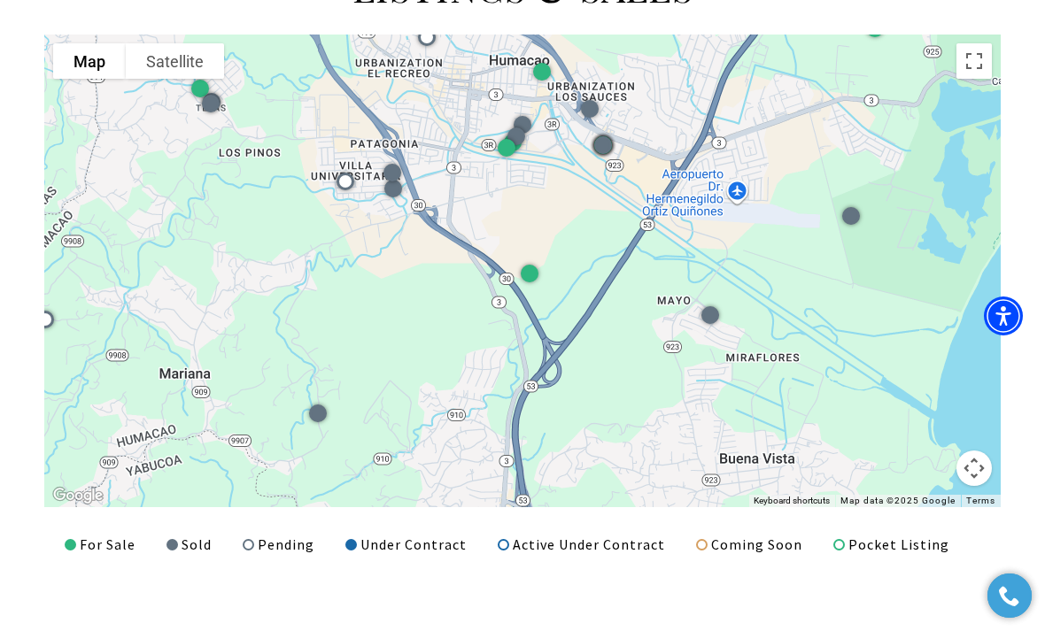
scroll to position [3228, 0]
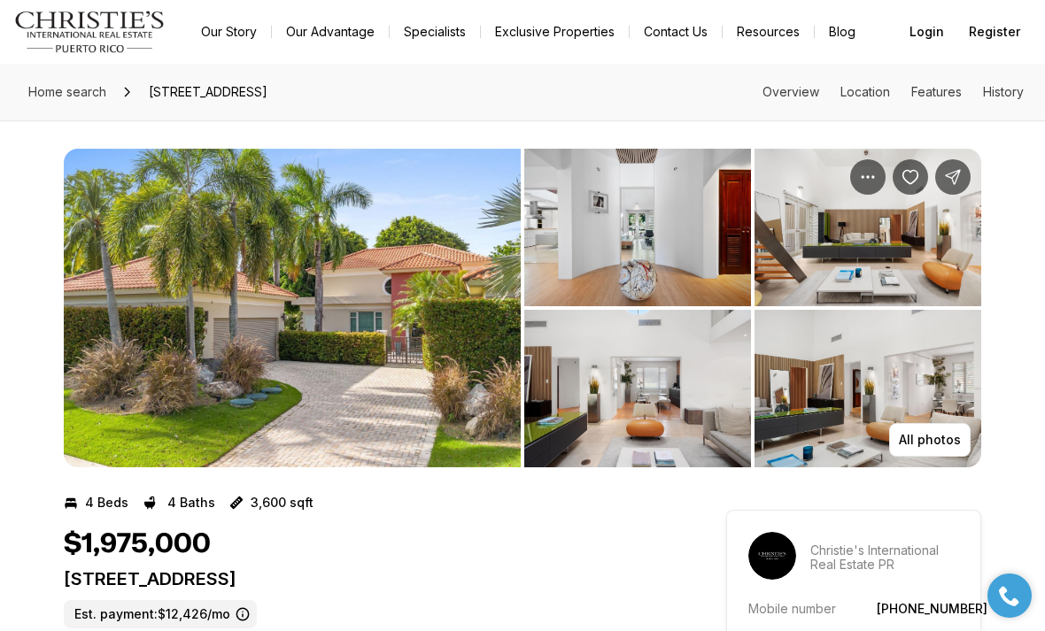
click at [428, 383] on img "View image gallery" at bounding box center [292, 308] width 457 height 319
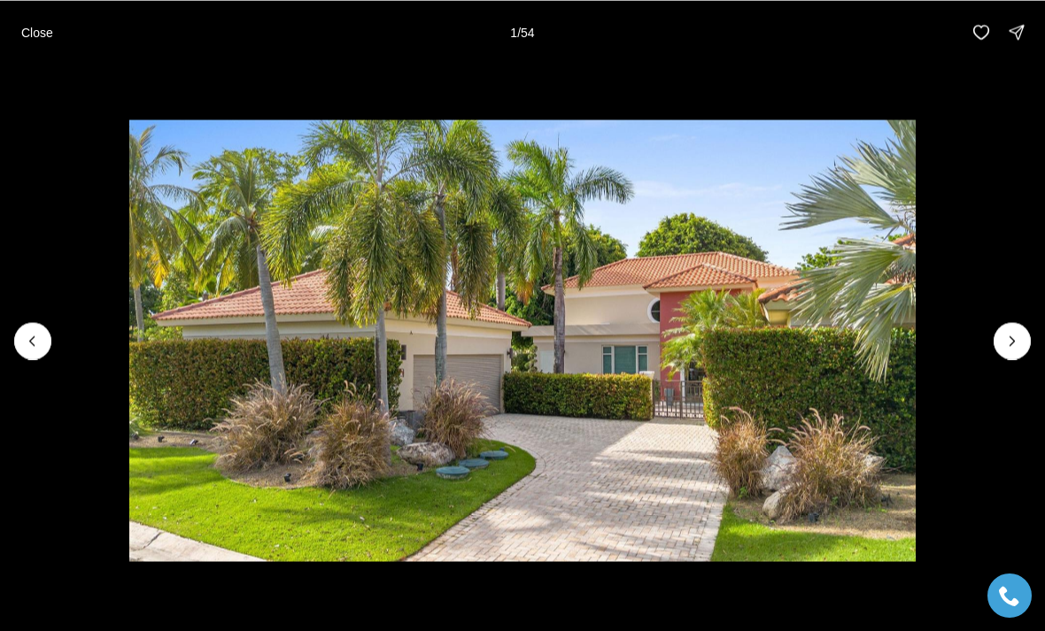
click at [1003, 348] on icon "Next slide" at bounding box center [1012, 341] width 18 height 18
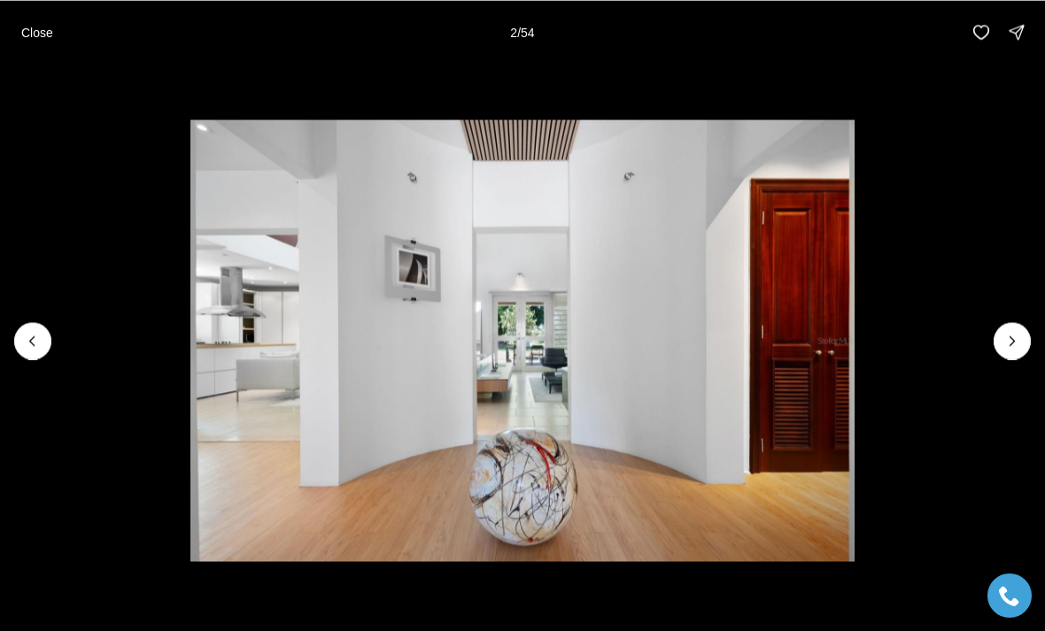
click at [1018, 349] on icon "Next slide" at bounding box center [1012, 341] width 18 height 18
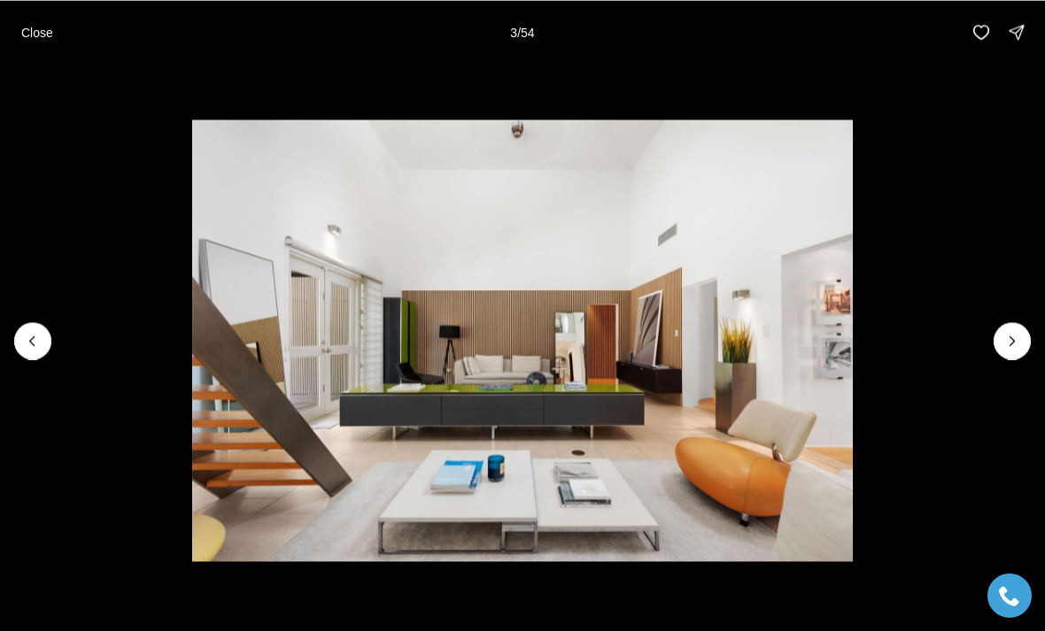
click at [1011, 356] on button "Next slide" at bounding box center [1012, 340] width 37 height 37
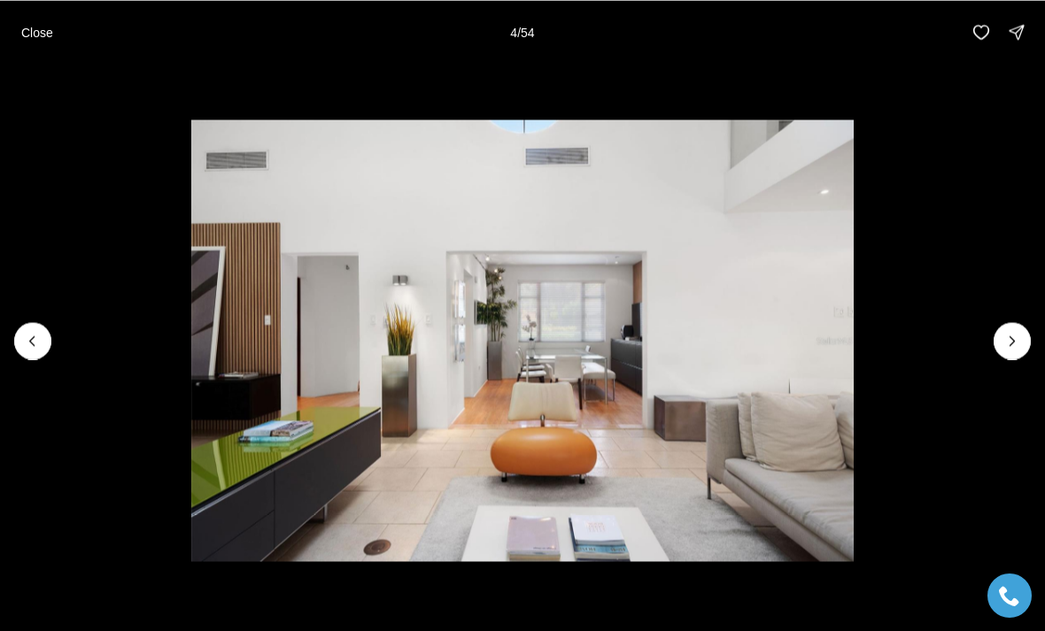
click at [1008, 349] on icon "Next slide" at bounding box center [1012, 341] width 18 height 18
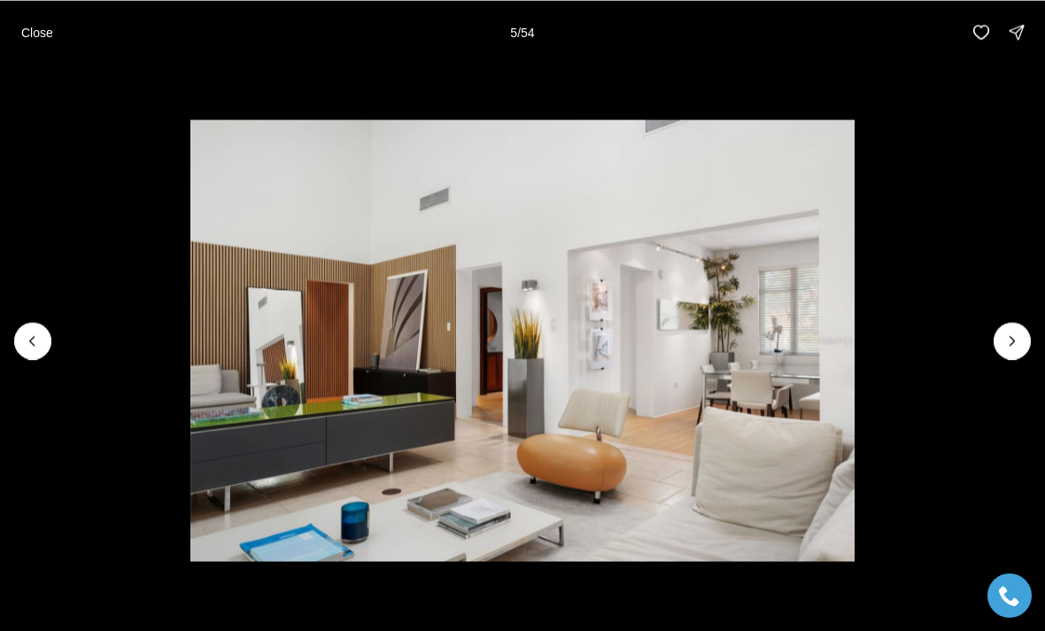
click at [1015, 349] on icon "Next slide" at bounding box center [1012, 341] width 18 height 18
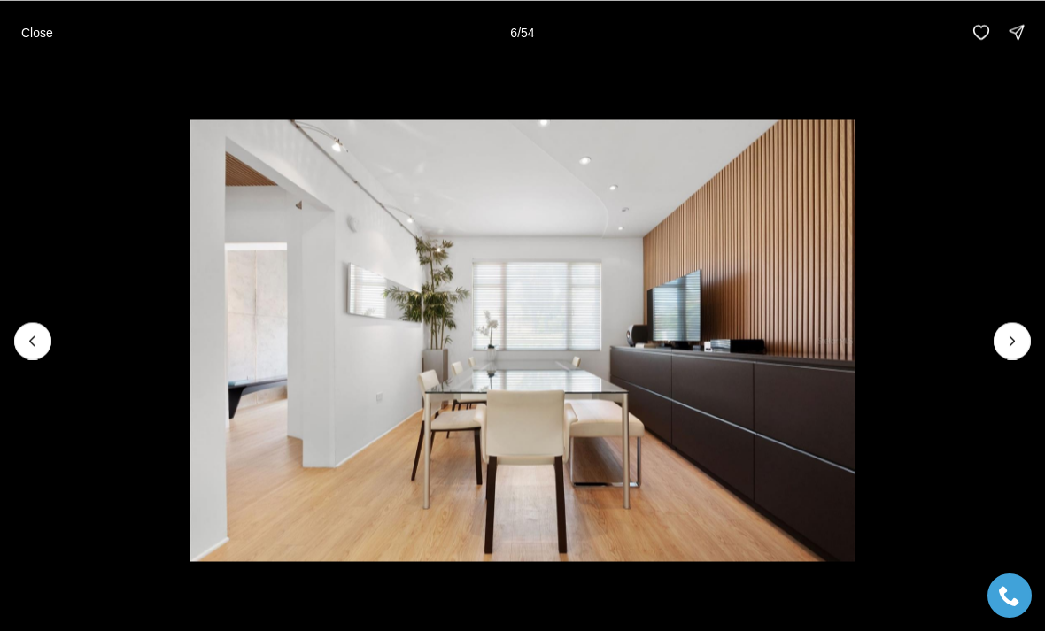
click at [1030, 344] on button "Next slide" at bounding box center [1012, 340] width 37 height 37
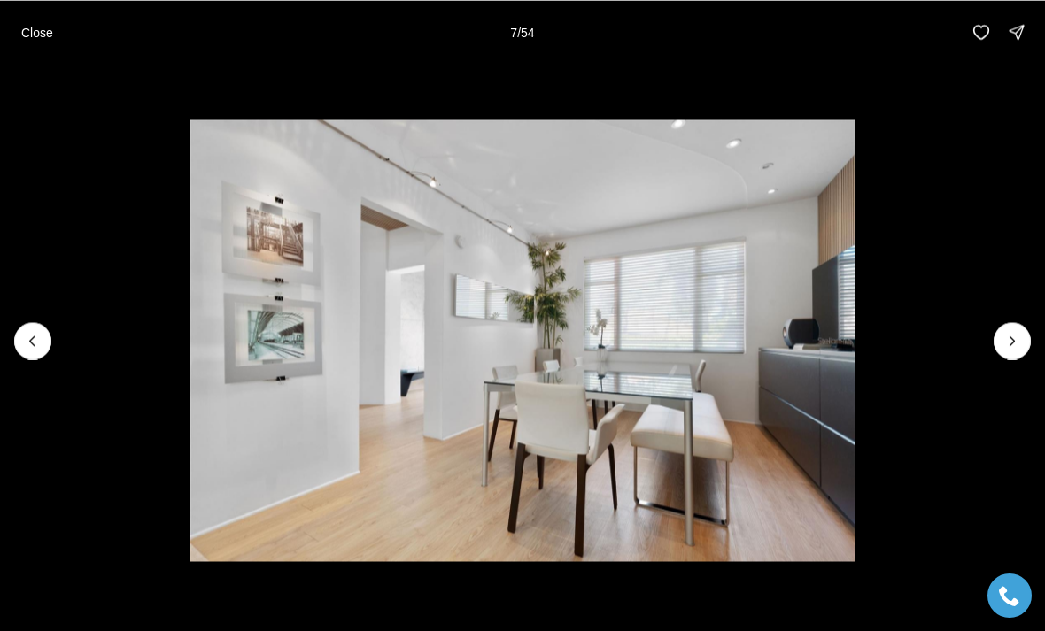
click at [1018, 338] on icon "Next slide" at bounding box center [1012, 341] width 18 height 18
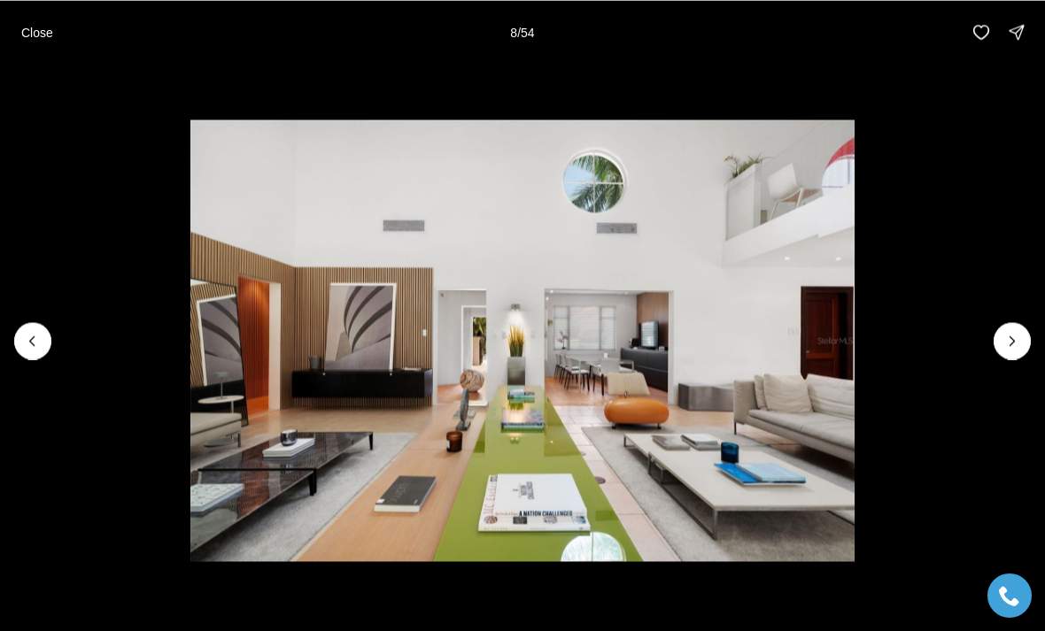
click at [1018, 336] on icon "Next slide" at bounding box center [1012, 341] width 18 height 18
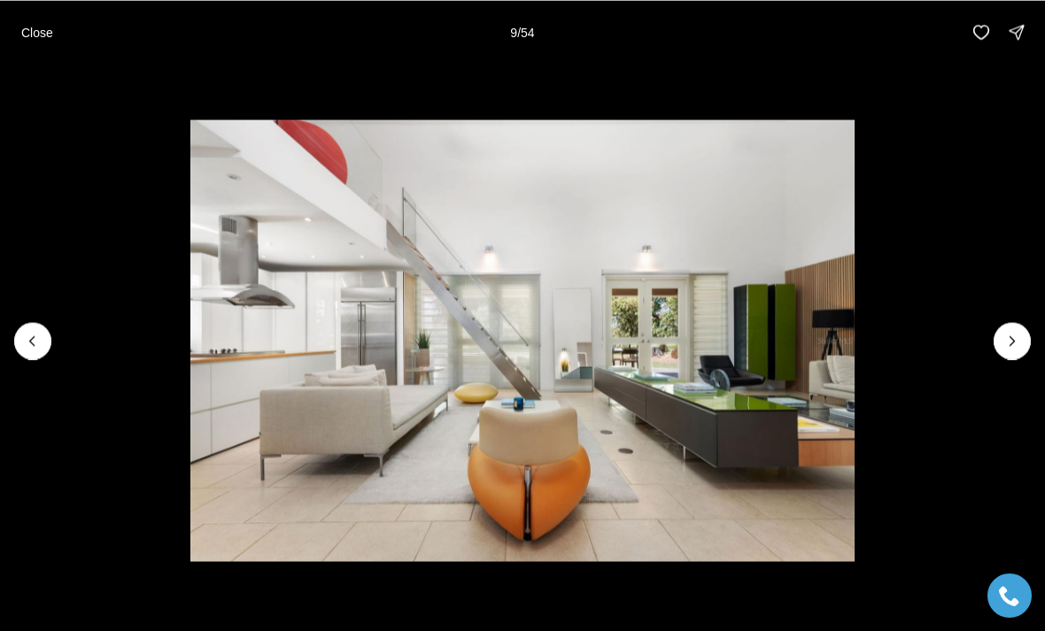
click at [854, 334] on img "9 of 54" at bounding box center [521, 341] width 663 height 442
click at [1017, 344] on icon "Next slide" at bounding box center [1012, 341] width 18 height 18
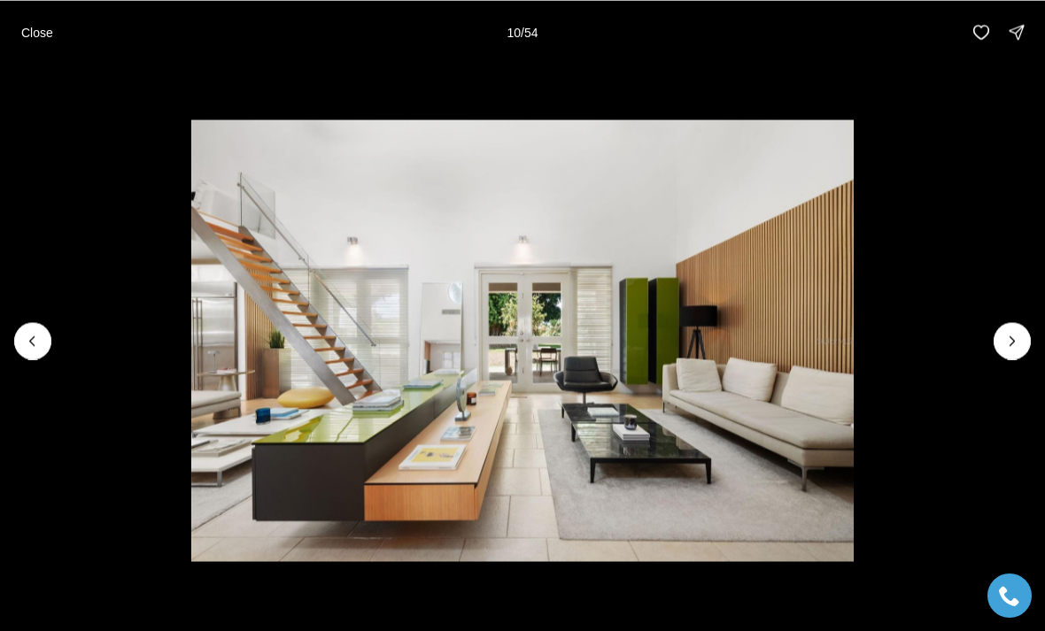
click at [1018, 339] on icon "Next slide" at bounding box center [1012, 341] width 18 height 18
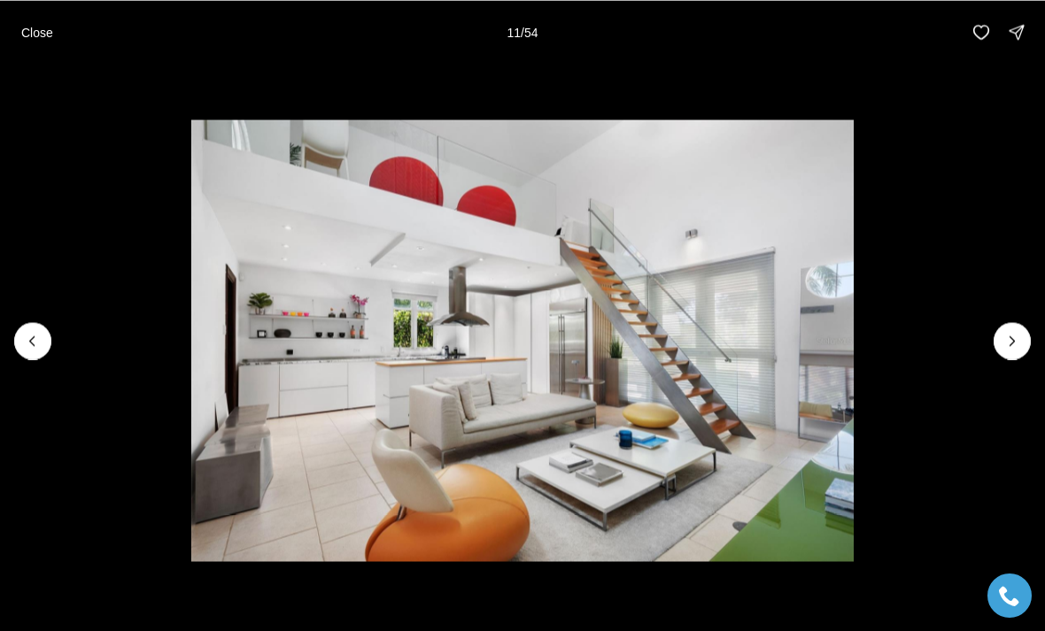
click at [1026, 337] on button "Next slide" at bounding box center [1012, 340] width 37 height 37
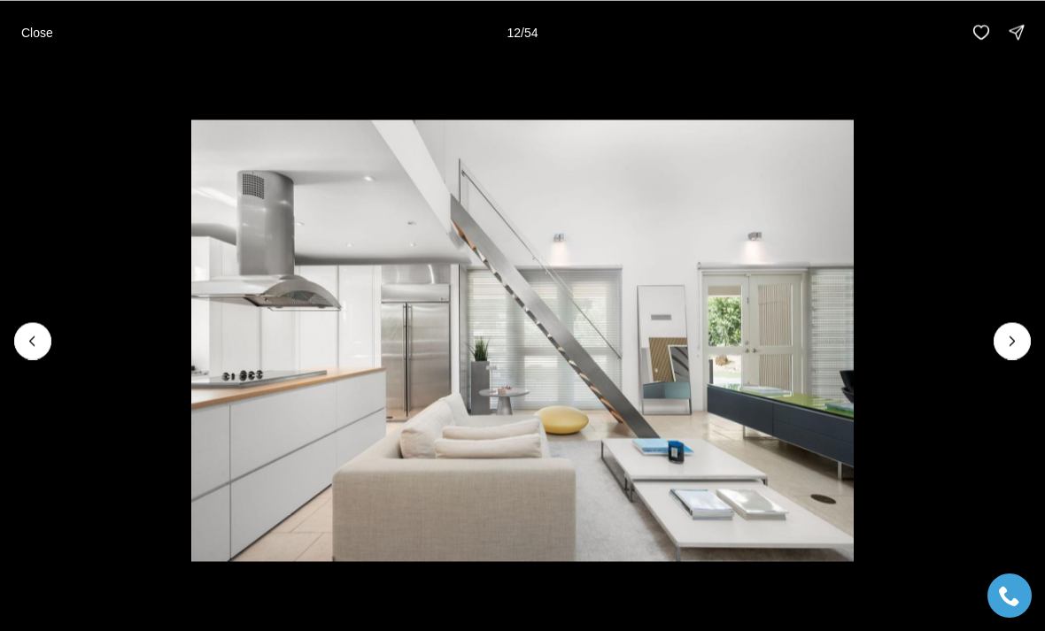
click at [1029, 338] on button "Next slide" at bounding box center [1012, 340] width 37 height 37
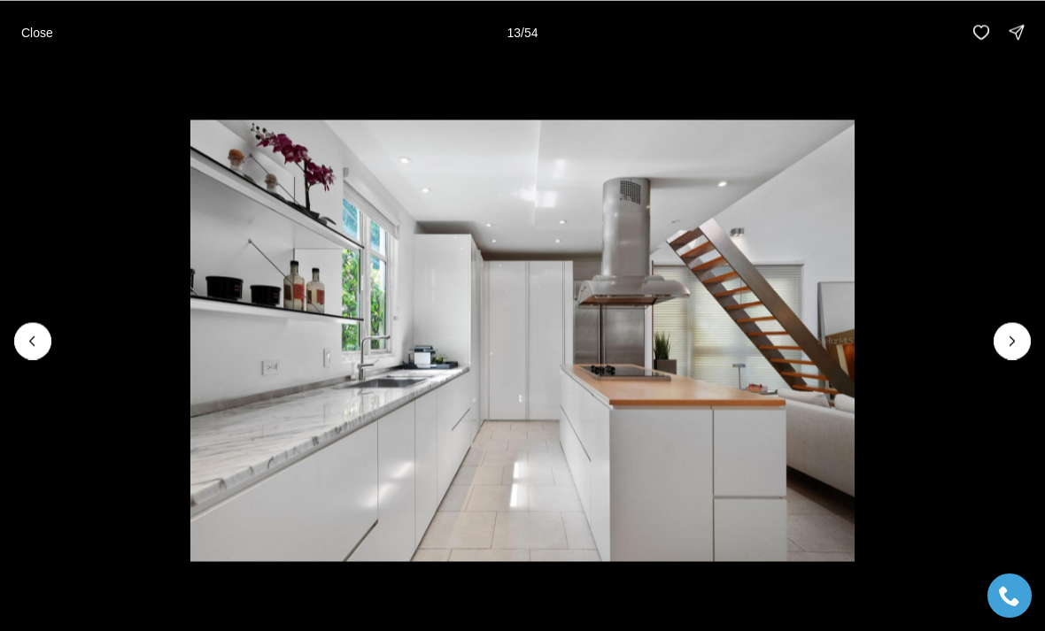
click at [854, 336] on img "13 of 54" at bounding box center [521, 341] width 663 height 442
click at [1019, 337] on icon "Next slide" at bounding box center [1012, 341] width 18 height 18
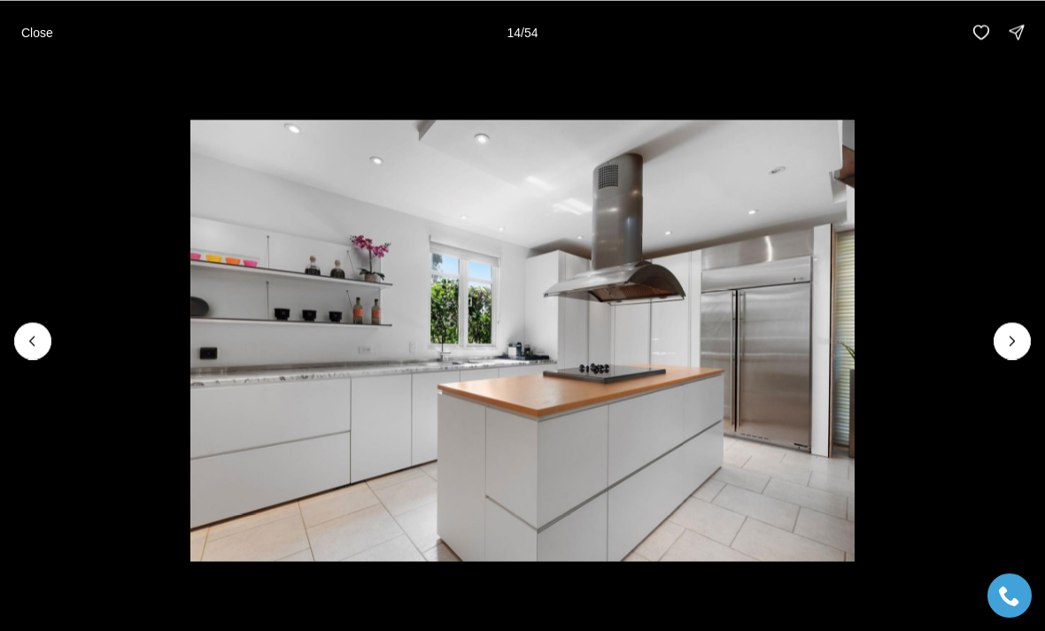
click at [1020, 336] on icon "Next slide" at bounding box center [1012, 341] width 18 height 18
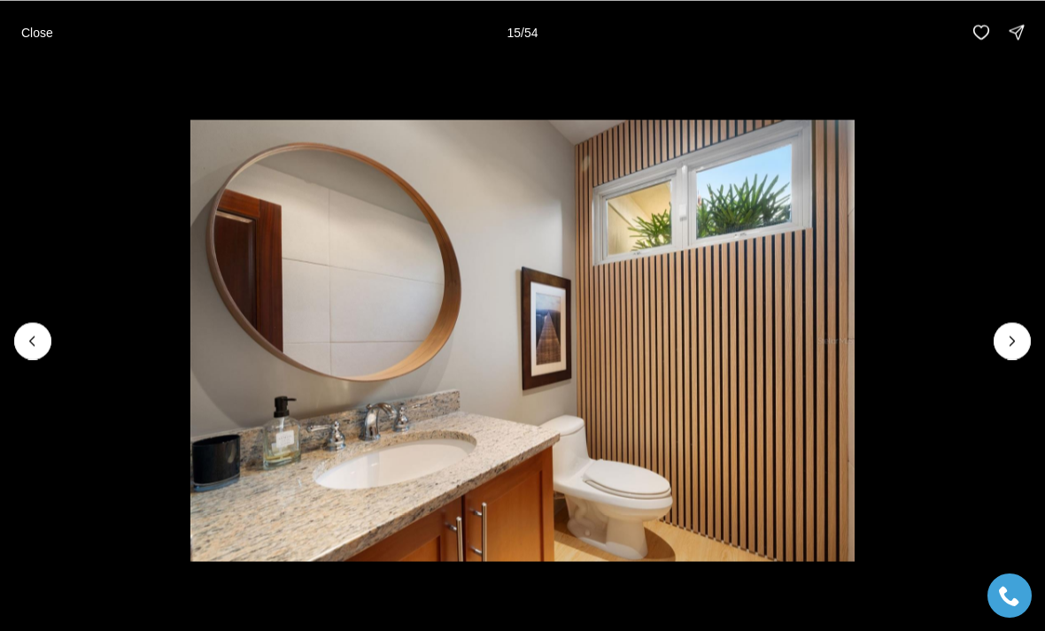
click at [1015, 341] on icon "Next slide" at bounding box center [1012, 341] width 18 height 18
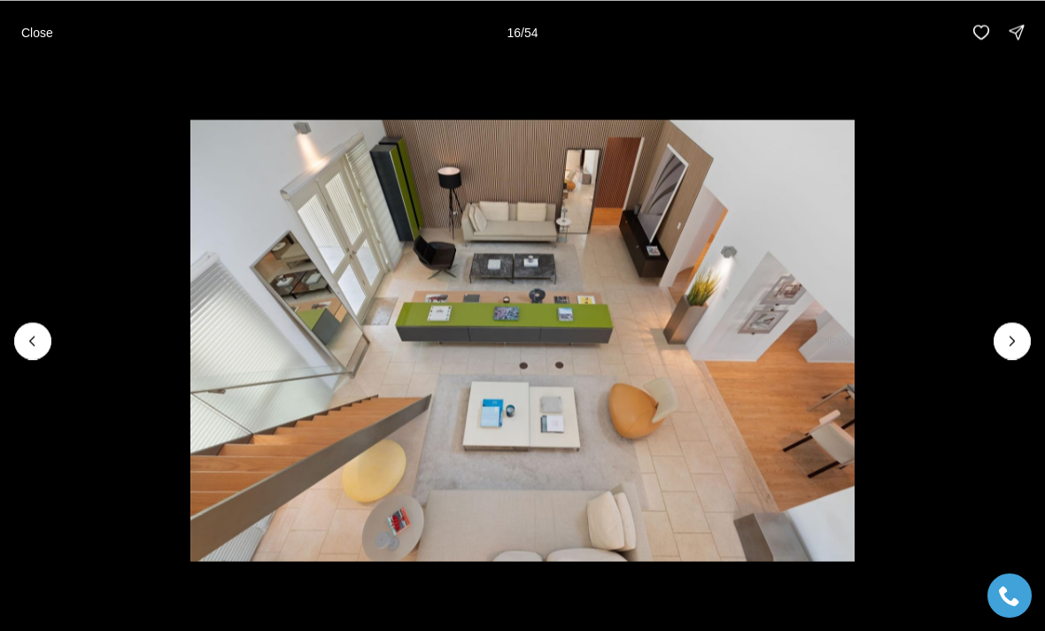
click at [1009, 348] on icon "Next slide" at bounding box center [1012, 341] width 18 height 18
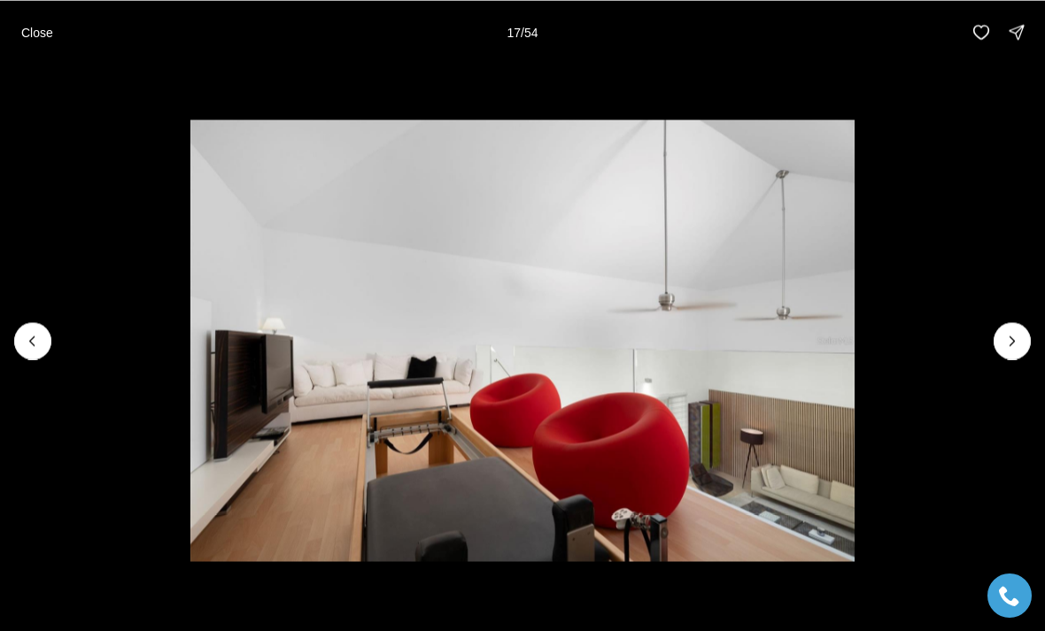
click at [1003, 348] on icon "Next slide" at bounding box center [1012, 341] width 18 height 18
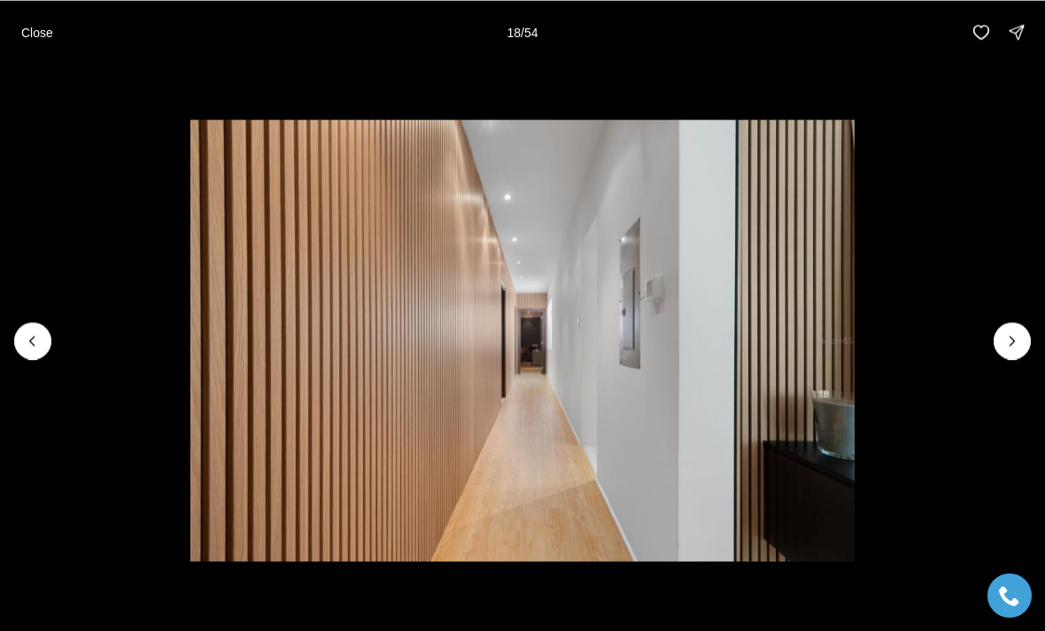
click at [1007, 347] on icon "Next slide" at bounding box center [1012, 341] width 18 height 18
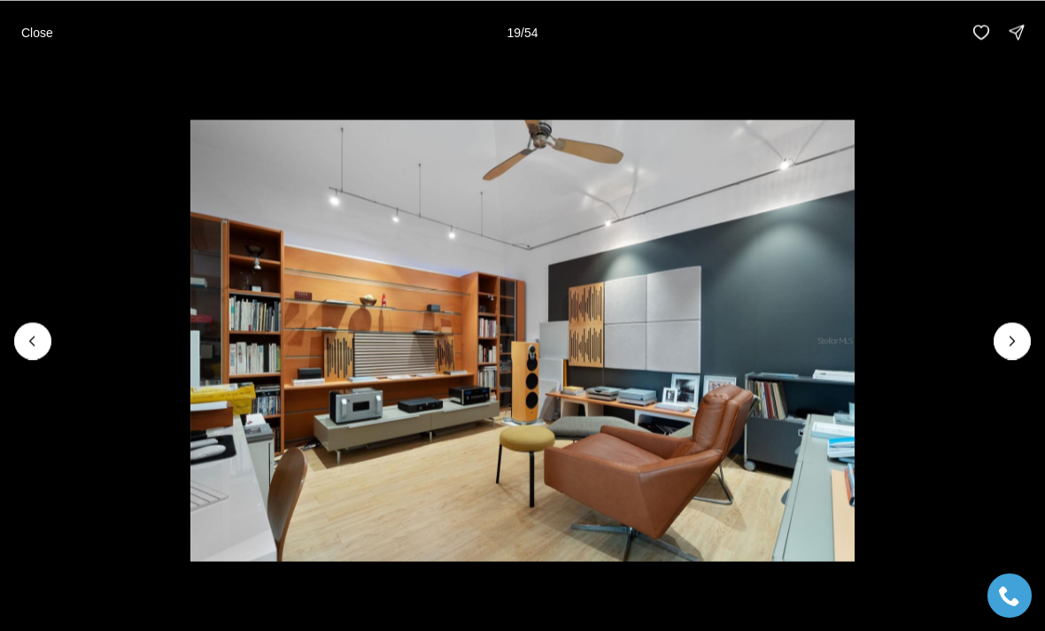
click at [1012, 345] on icon "Next slide" at bounding box center [1012, 341] width 18 height 18
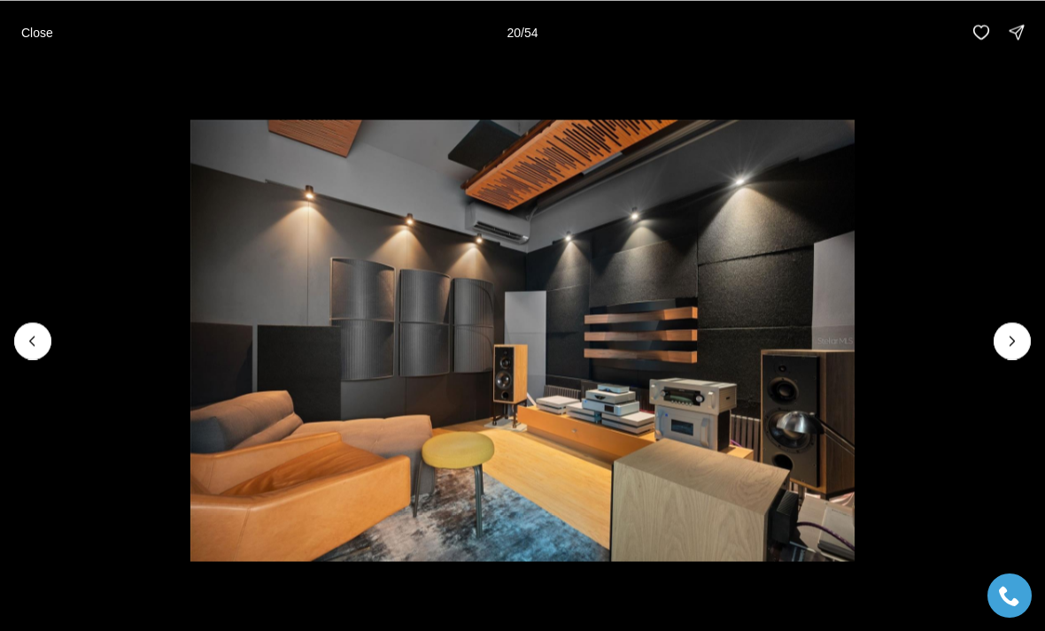
click at [1014, 345] on icon "Next slide" at bounding box center [1012, 341] width 18 height 18
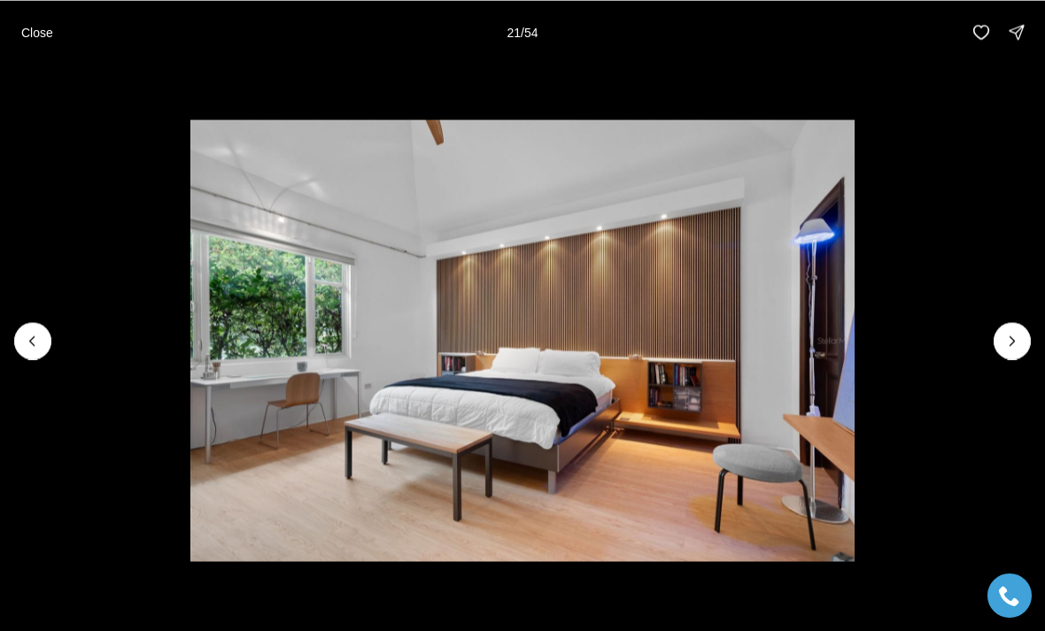
click at [1016, 343] on icon "Next slide" at bounding box center [1012, 341] width 18 height 18
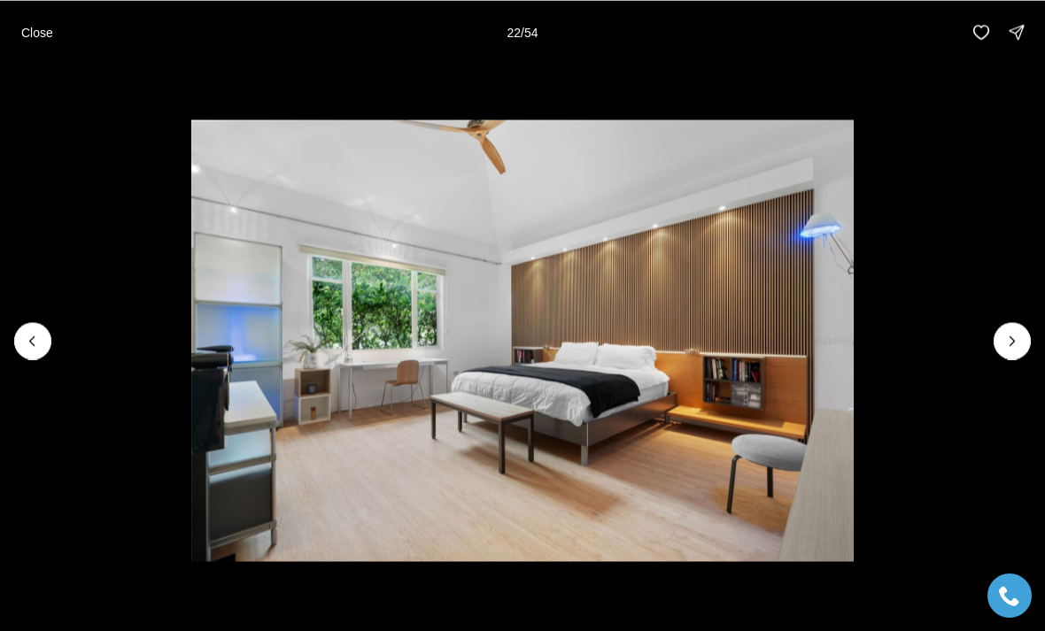
click at [33, 27] on p "Close" at bounding box center [37, 32] width 32 height 14
